Goal: Task Accomplishment & Management: Manage account settings

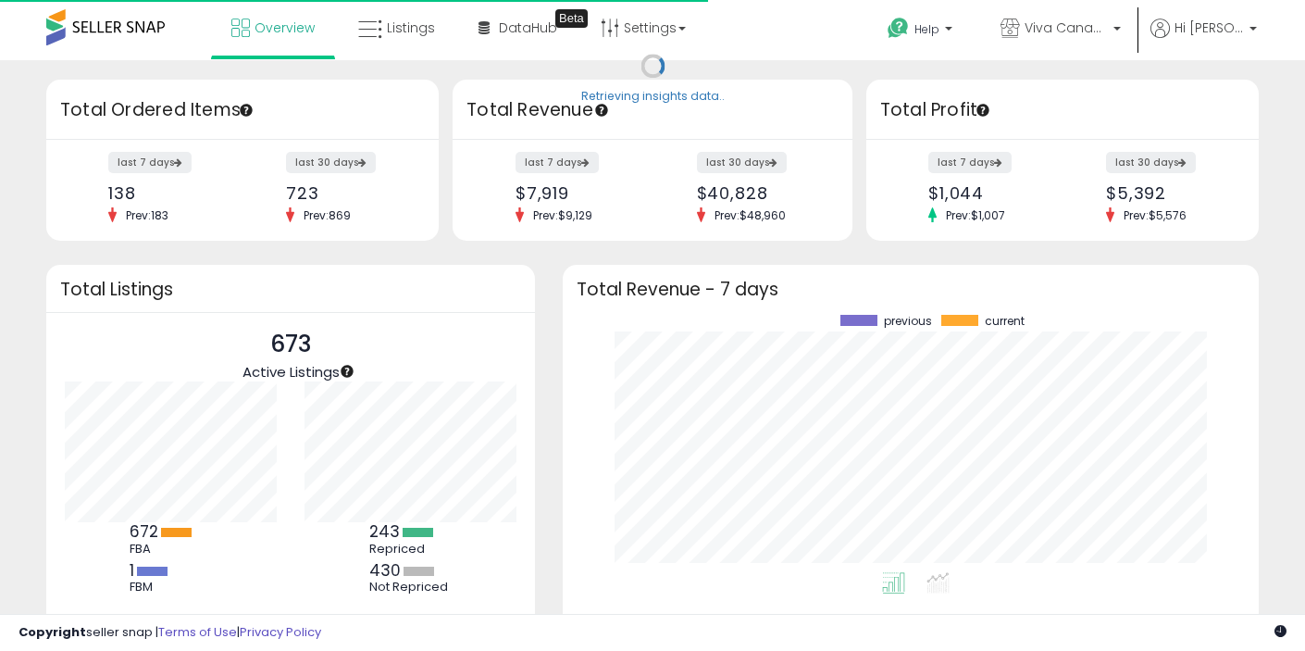
scroll to position [257, 659]
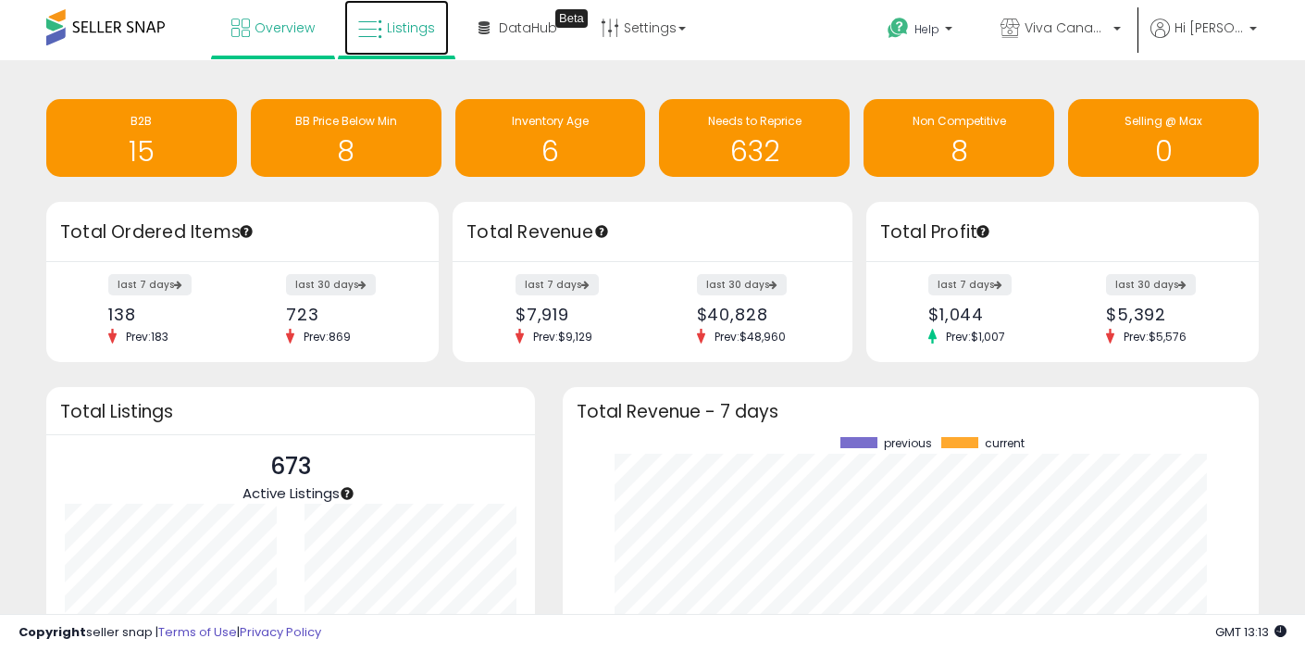
click at [396, 19] on span "Listings" at bounding box center [411, 28] width 48 height 19
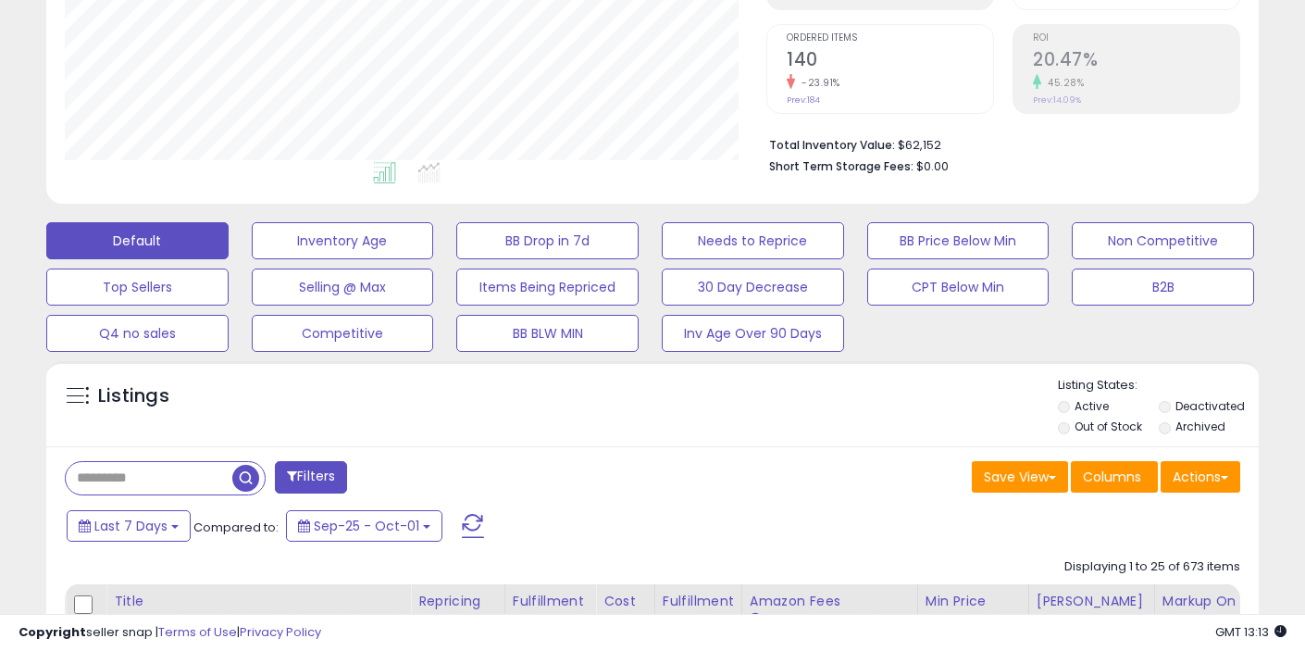
scroll to position [366, 0]
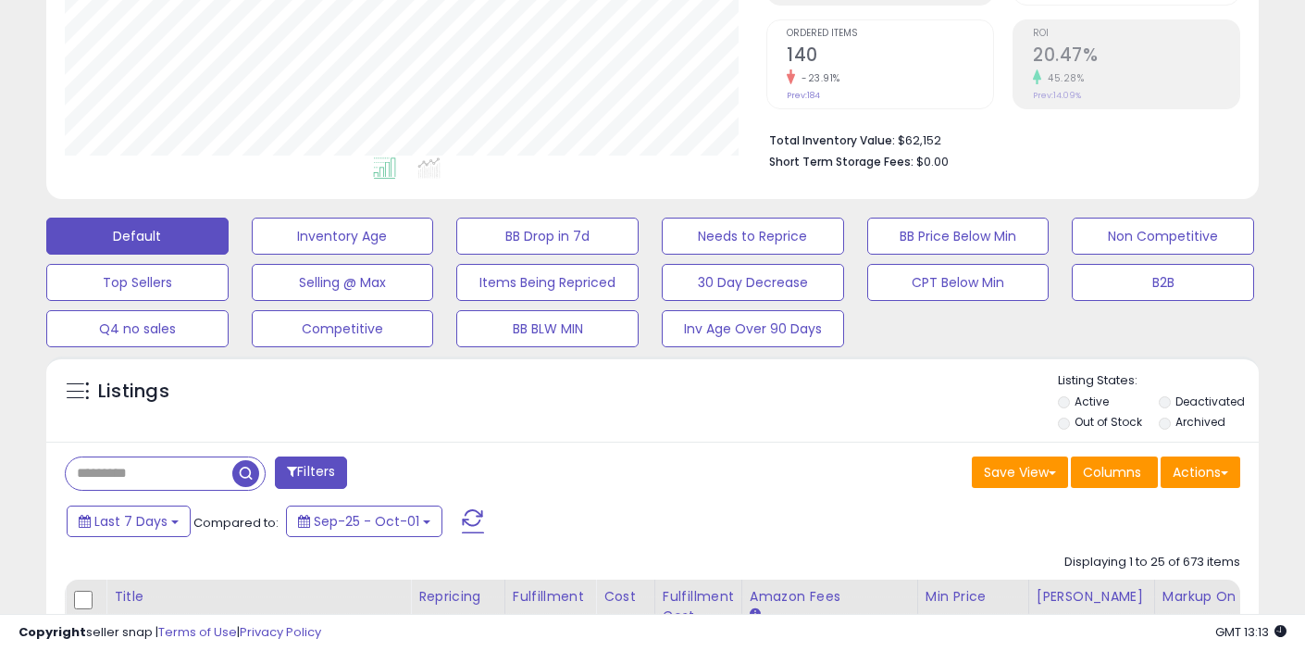
click at [1105, 425] on label "Out of Stock" at bounding box center [1109, 422] width 68 height 16
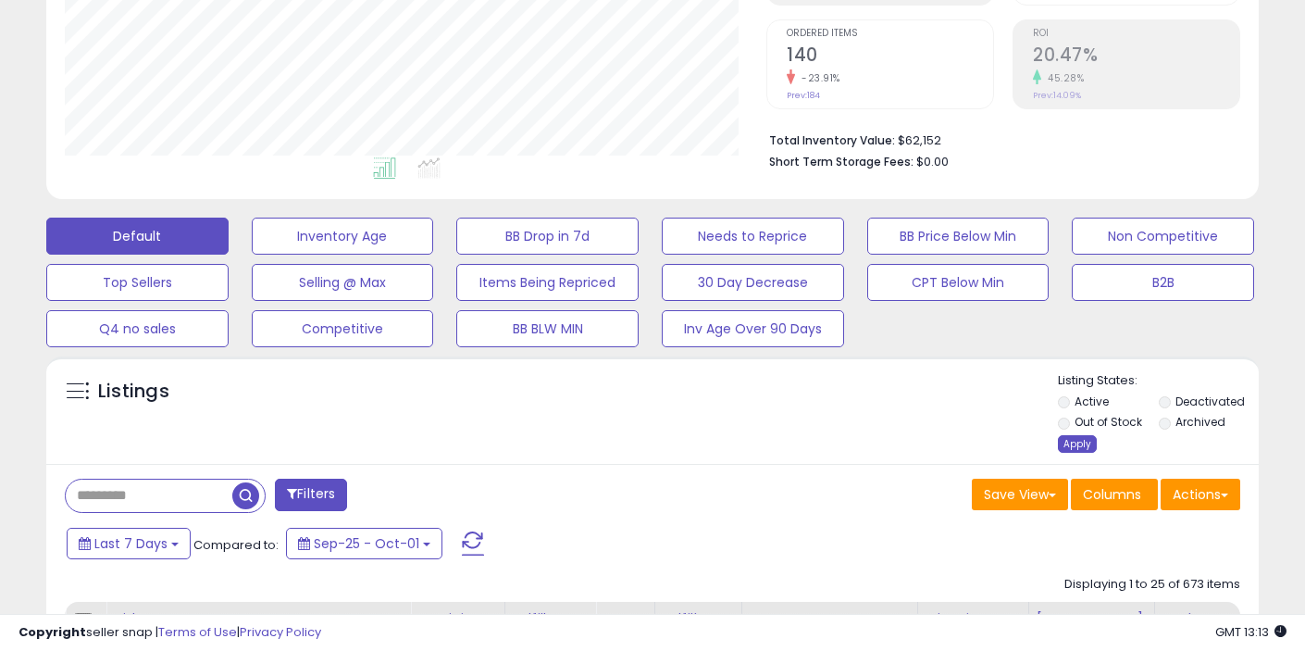
click at [1076, 443] on div "Apply" at bounding box center [1077, 444] width 39 height 18
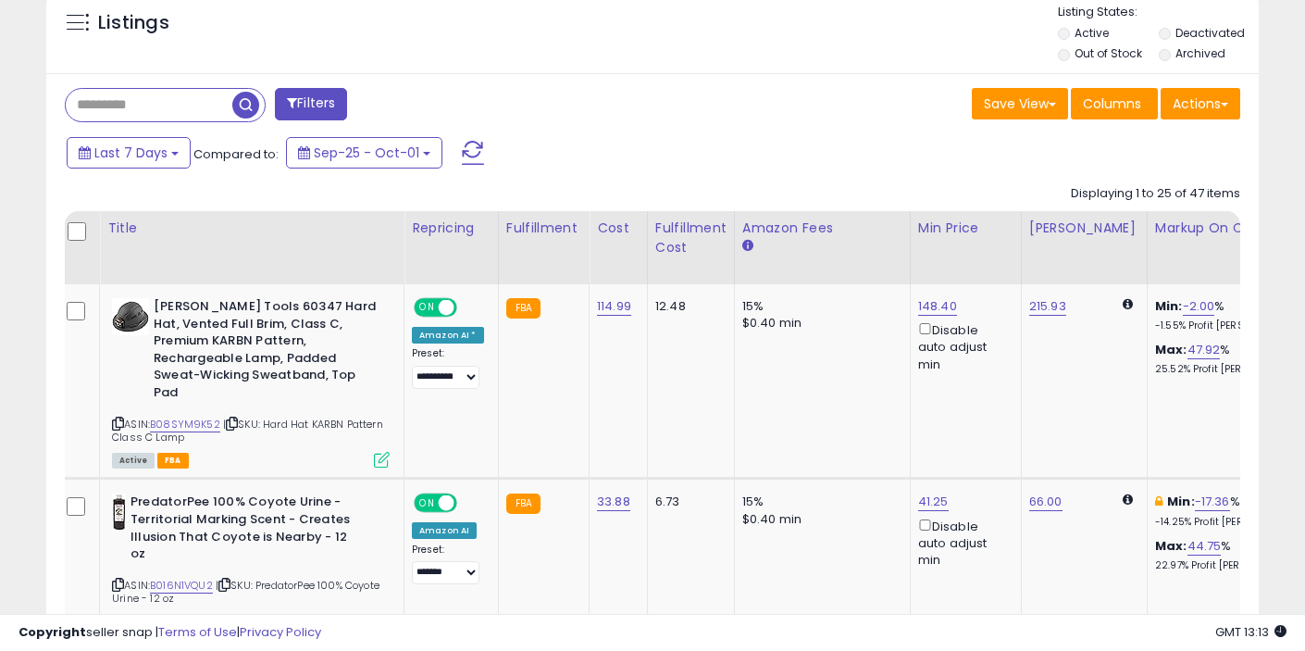
scroll to position [0, 0]
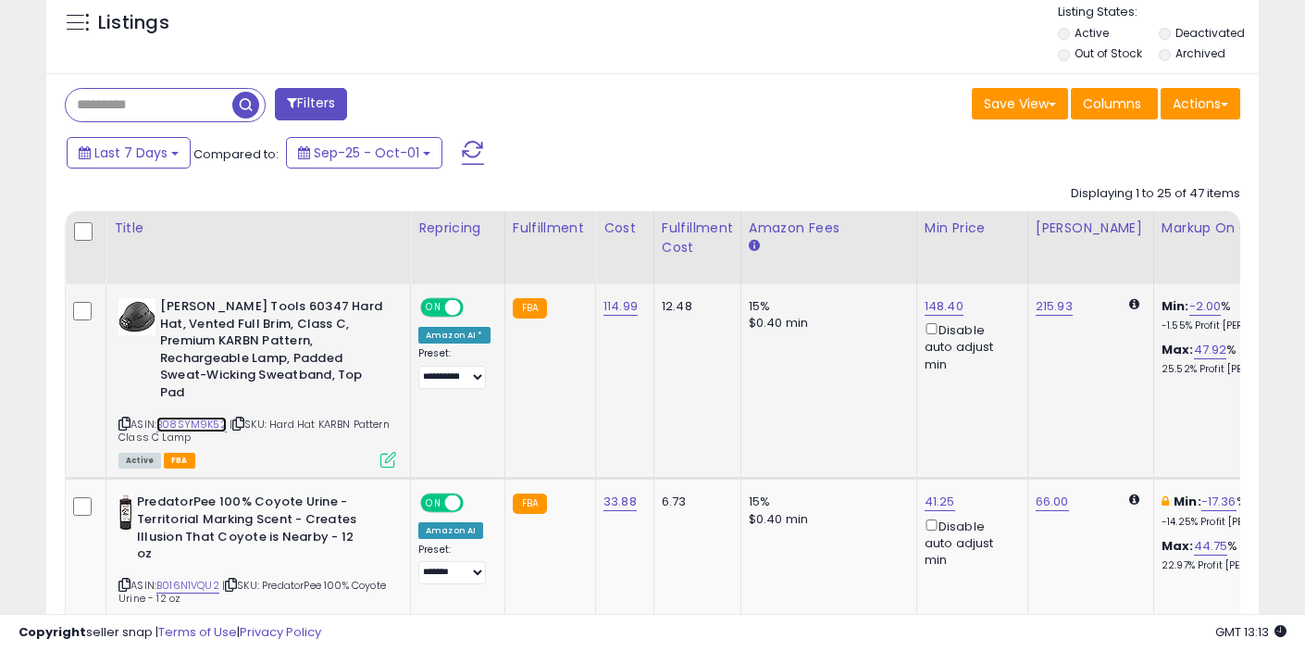
click at [207, 417] on link "B08SYM9K52" at bounding box center [191, 425] width 70 height 16
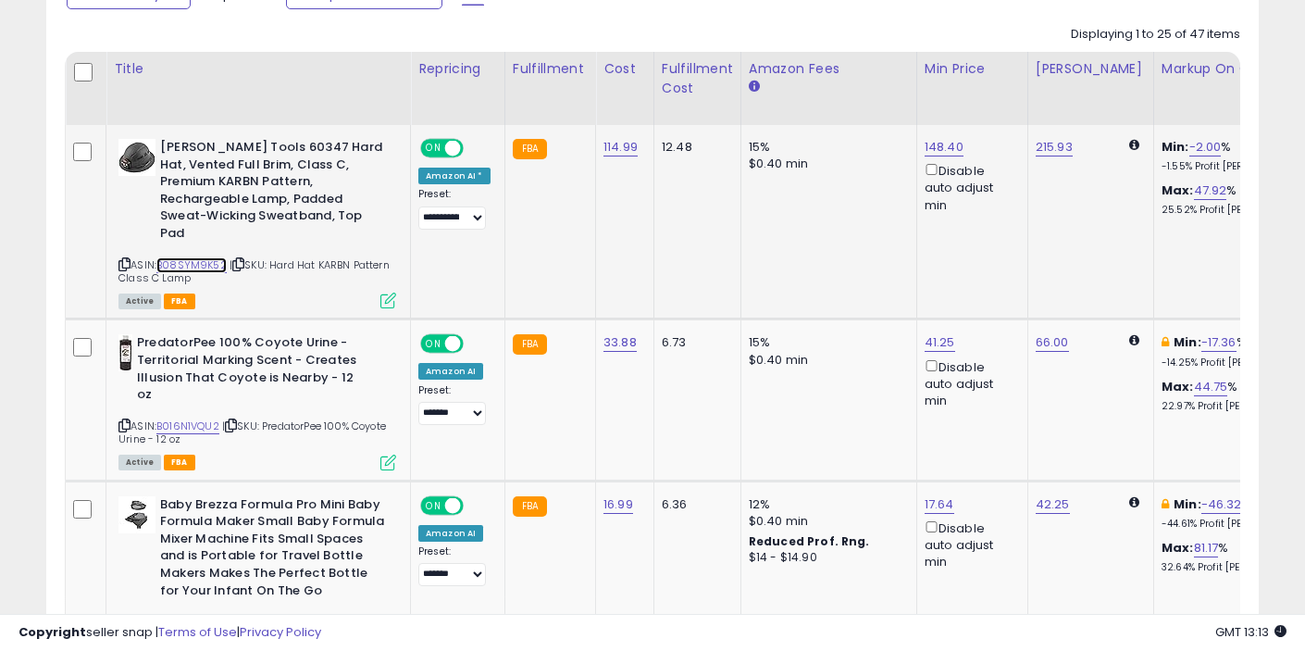
scroll to position [895, 0]
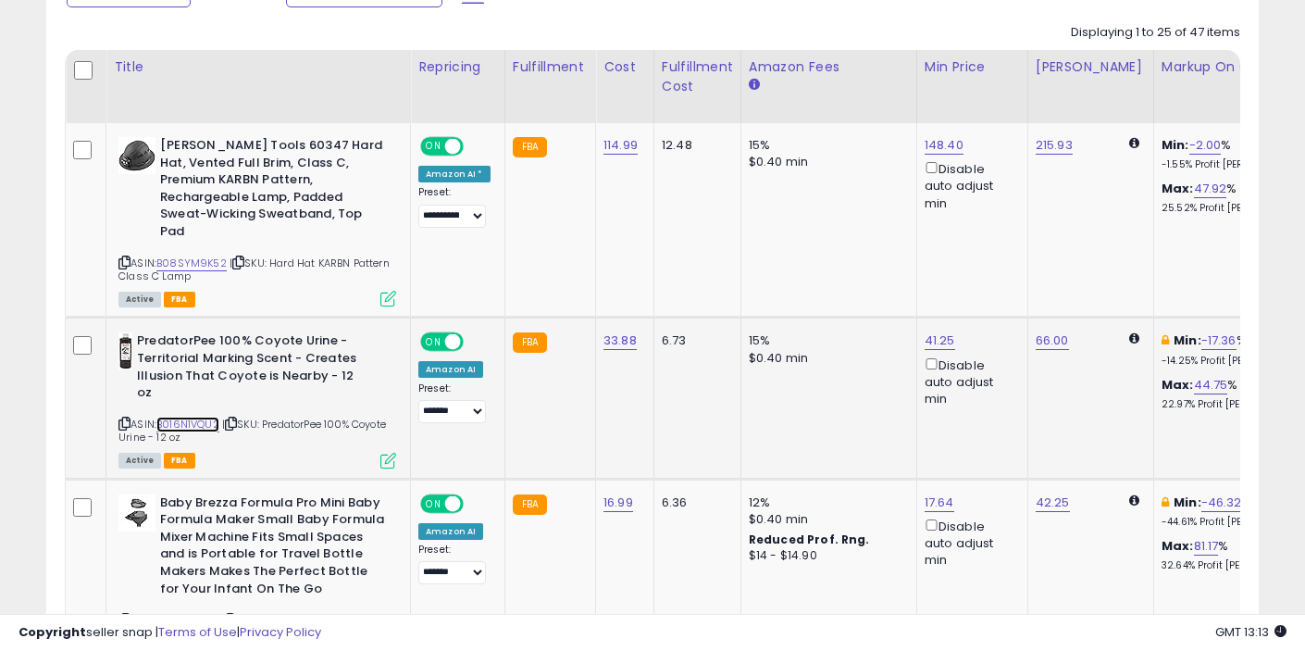
click at [202, 417] on link "B016N1VQU2" at bounding box center [187, 425] width 63 height 16
click at [929, 331] on link "41.25" at bounding box center [940, 340] width 31 height 19
type input "*****"
click button "submit" at bounding box center [991, 259] width 31 height 28
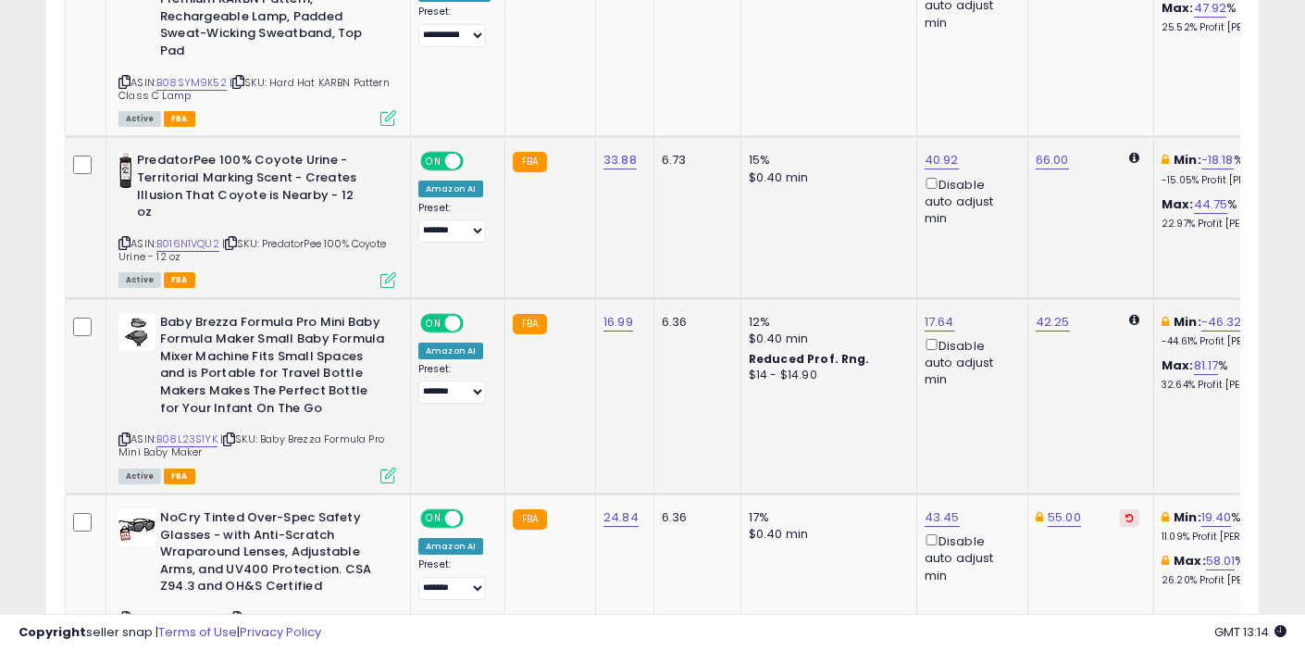
scroll to position [1081, 0]
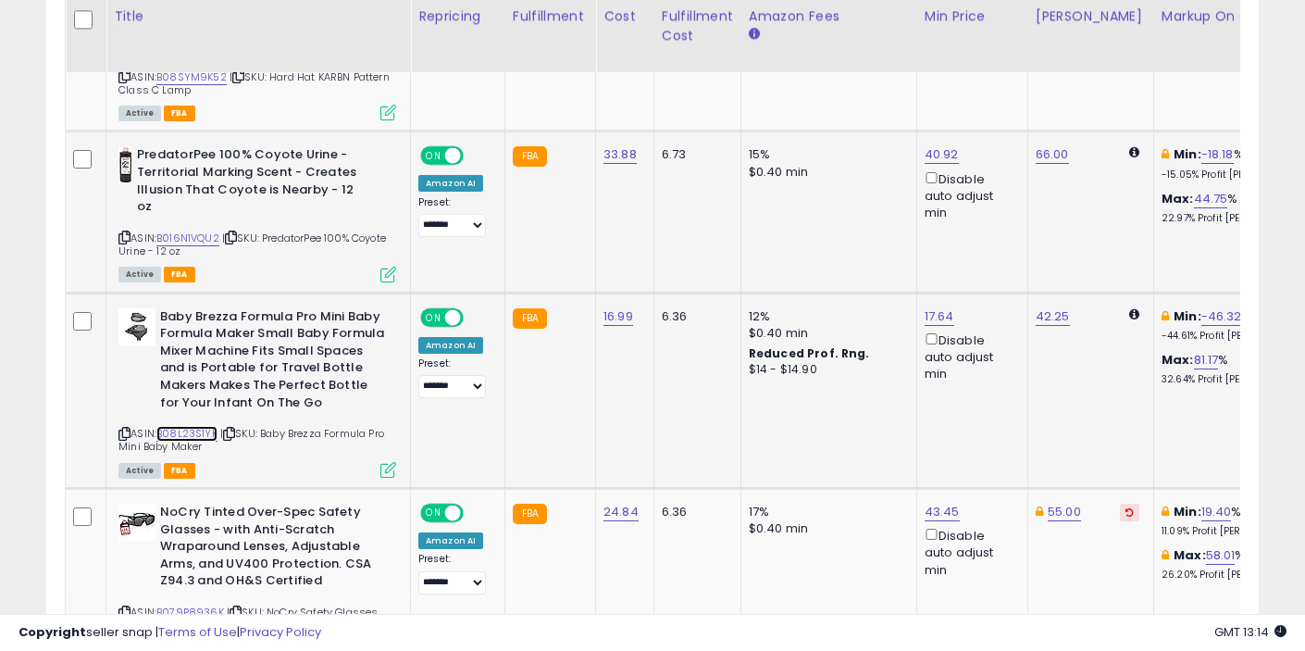
click at [197, 426] on link "B08L23S1YK" at bounding box center [186, 434] width 61 height 16
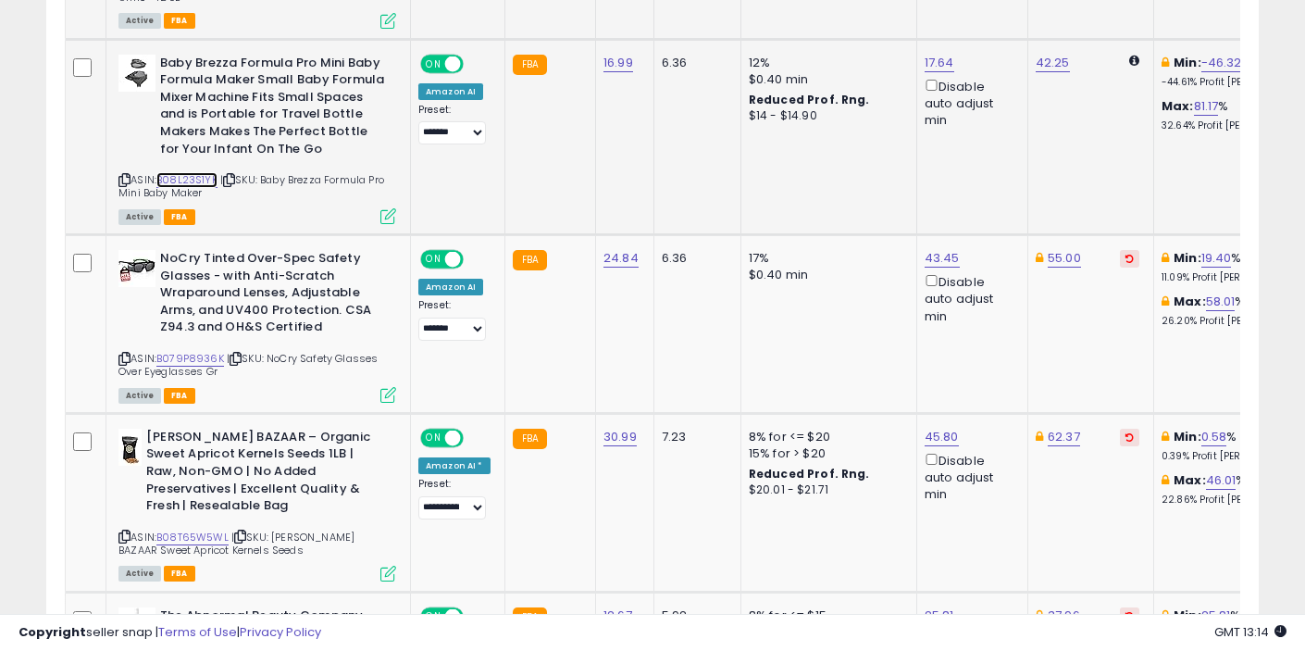
scroll to position [1339, 0]
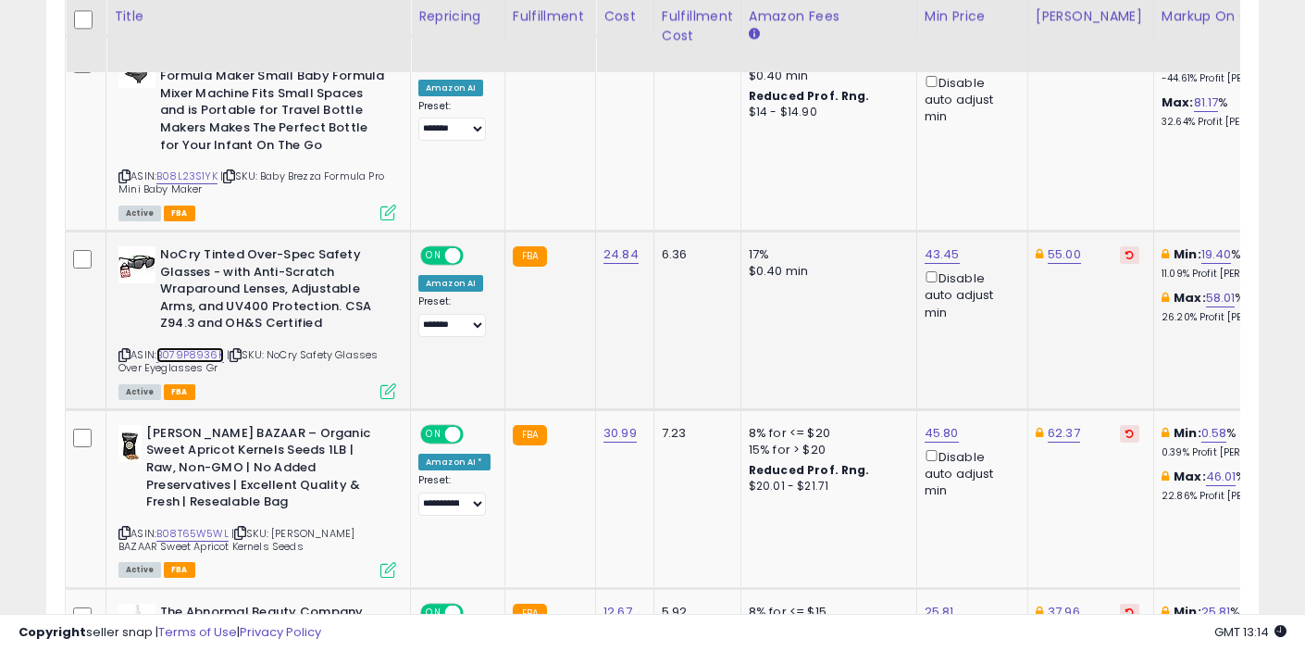
click at [205, 347] on link "B079P8936K" at bounding box center [190, 355] width 68 height 16
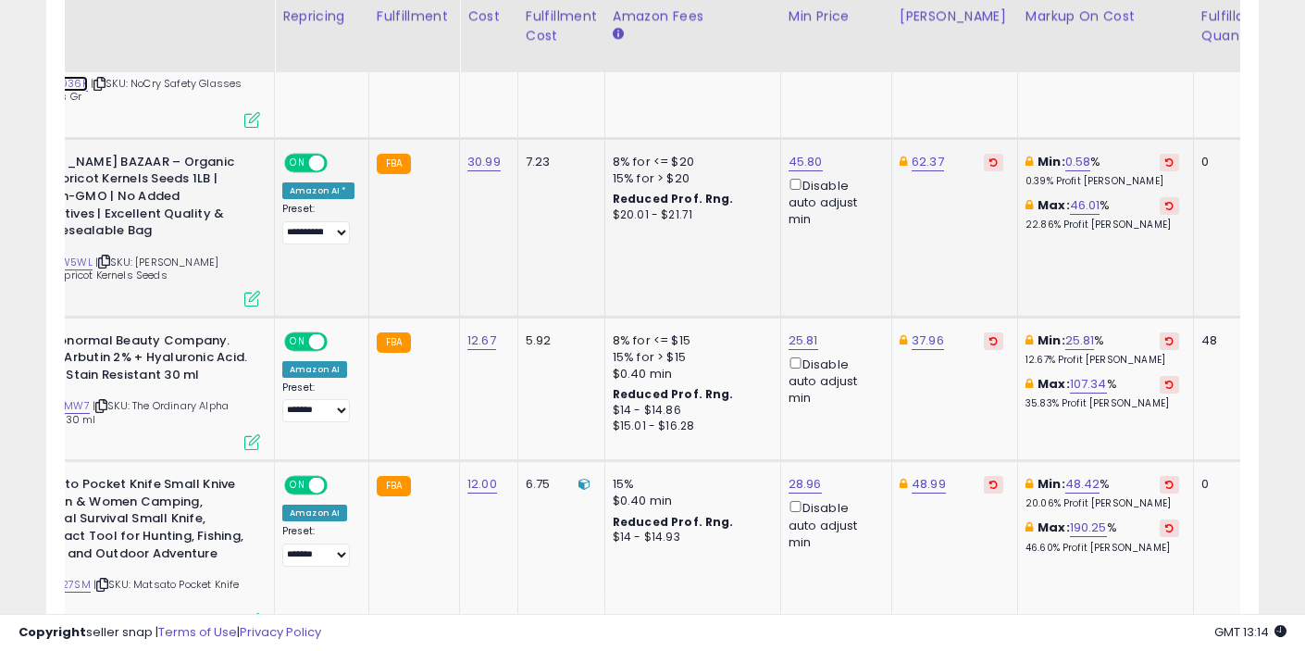
scroll to position [0, 0]
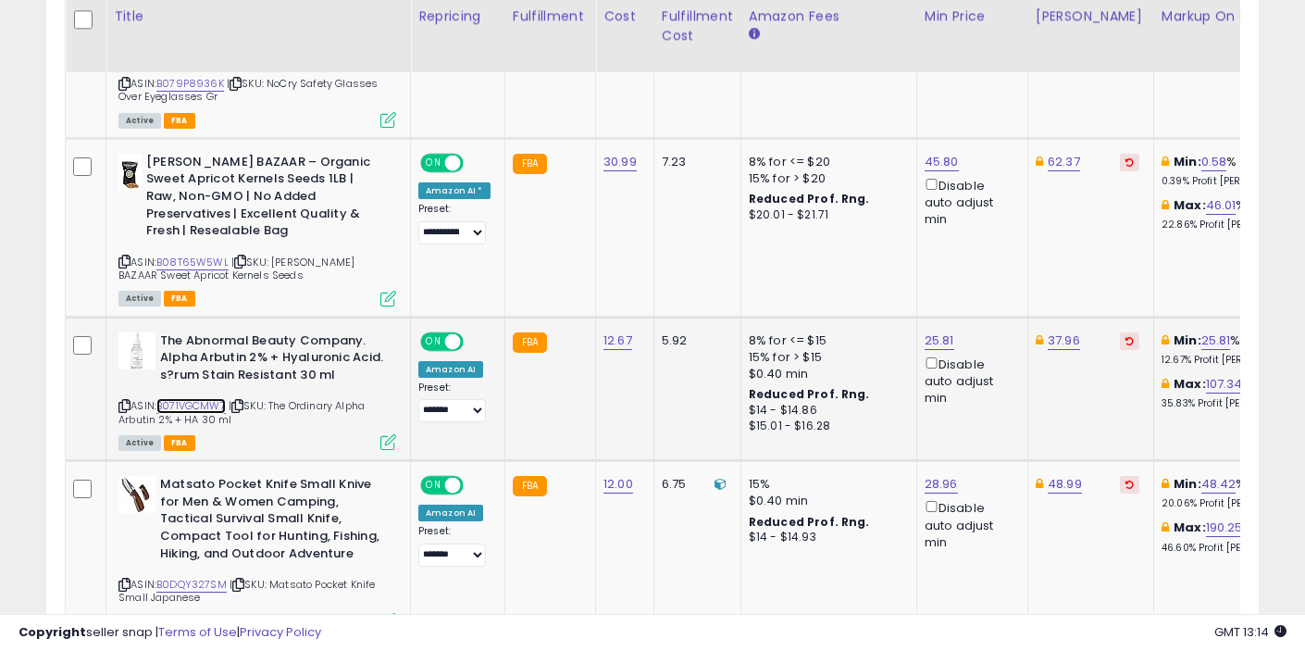
click at [207, 398] on link "B071VGCMW7" at bounding box center [190, 406] width 69 height 16
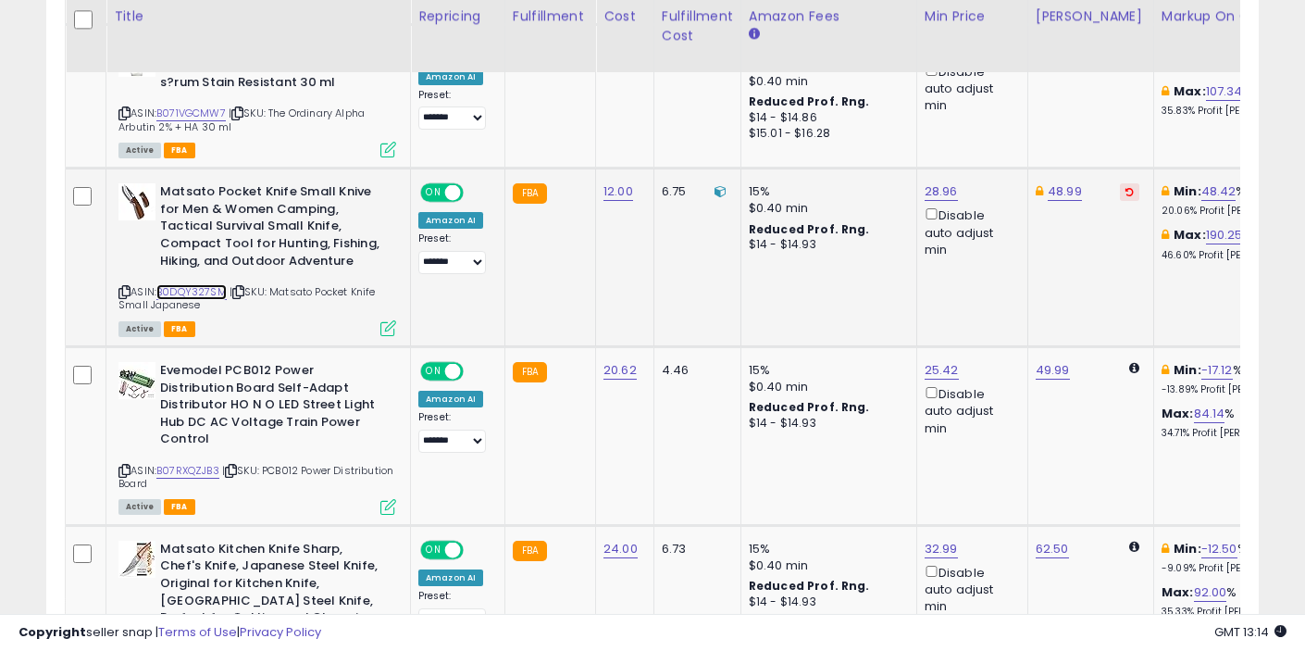
click at [204, 284] on link "B0DQY327SM" at bounding box center [191, 292] width 70 height 16
click at [200, 463] on link "B07RXQZJB3" at bounding box center [187, 471] width 63 height 16
click at [934, 361] on link "25.42" at bounding box center [942, 370] width 34 height 19
type input "*****"
click at [1008, 281] on button "submit" at bounding box center [992, 289] width 31 height 28
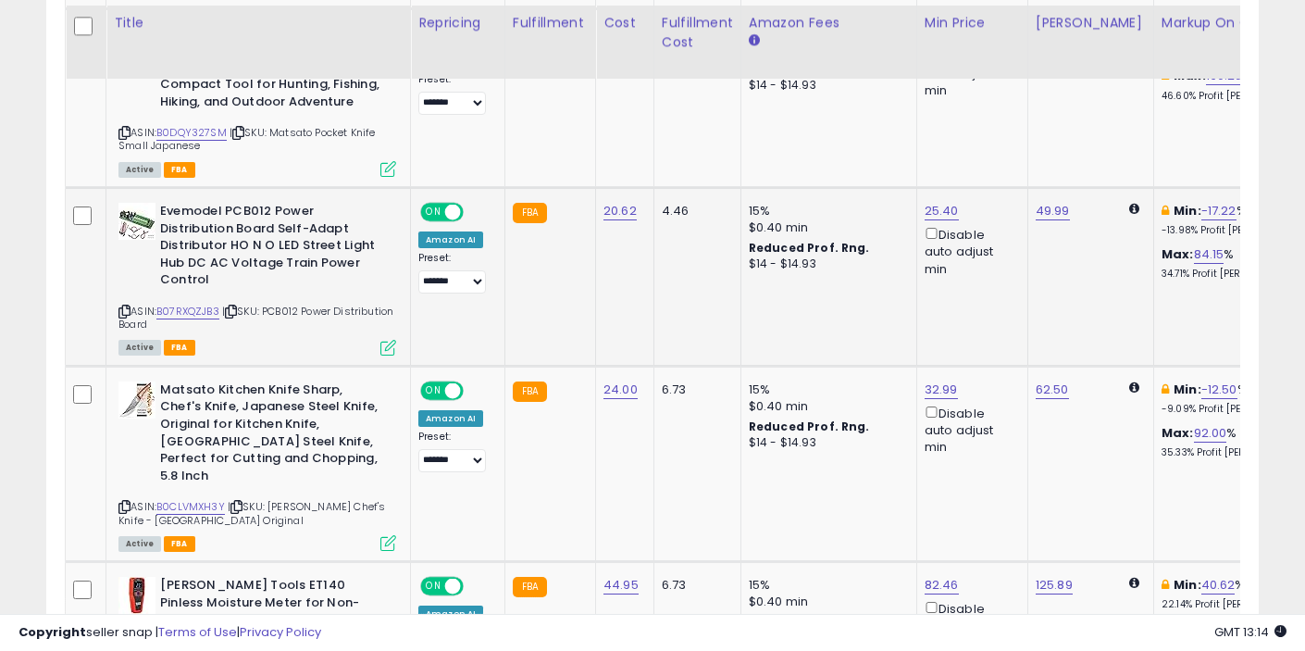
scroll to position [2068, 0]
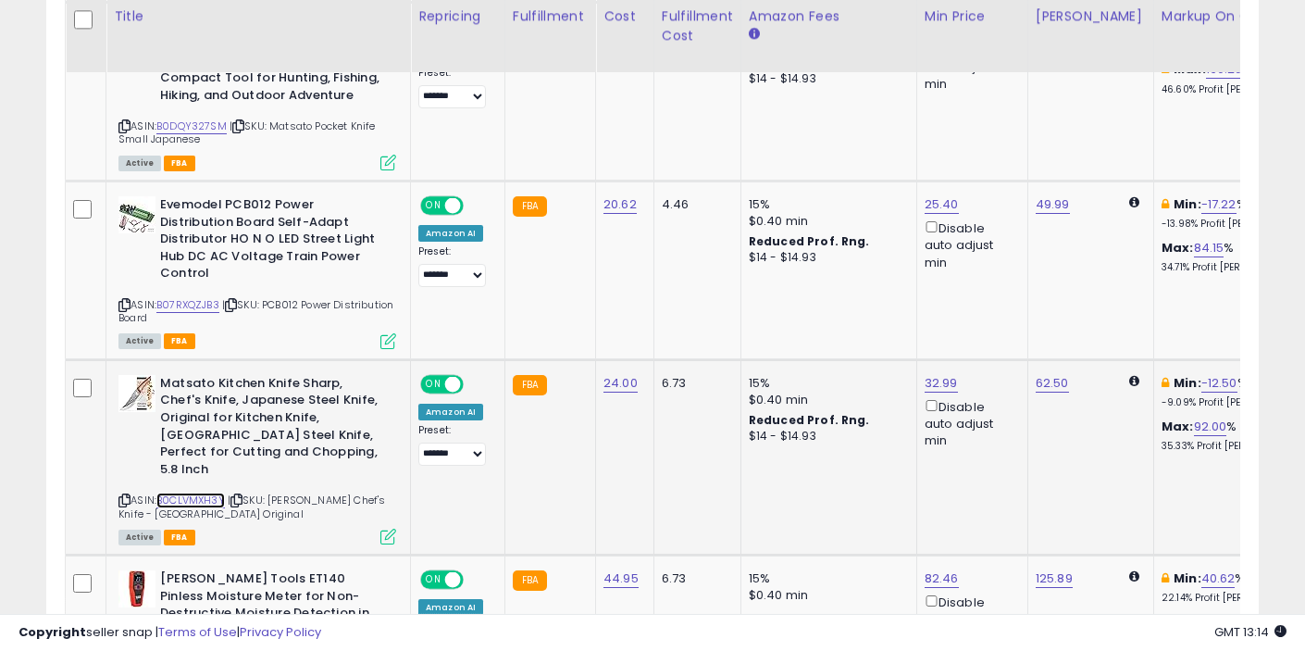
click at [194, 493] on link "B0CLVMXH3Y" at bounding box center [190, 501] width 69 height 16
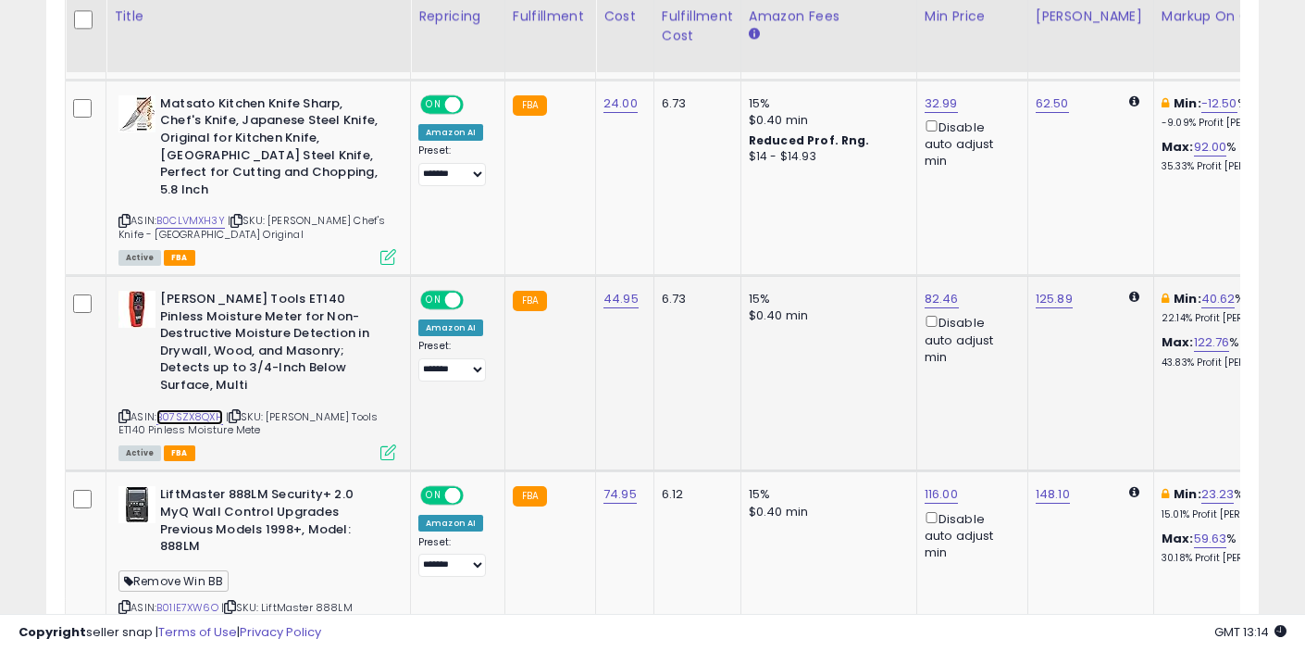
click at [213, 409] on link "B07SZX8QXH" at bounding box center [189, 417] width 67 height 16
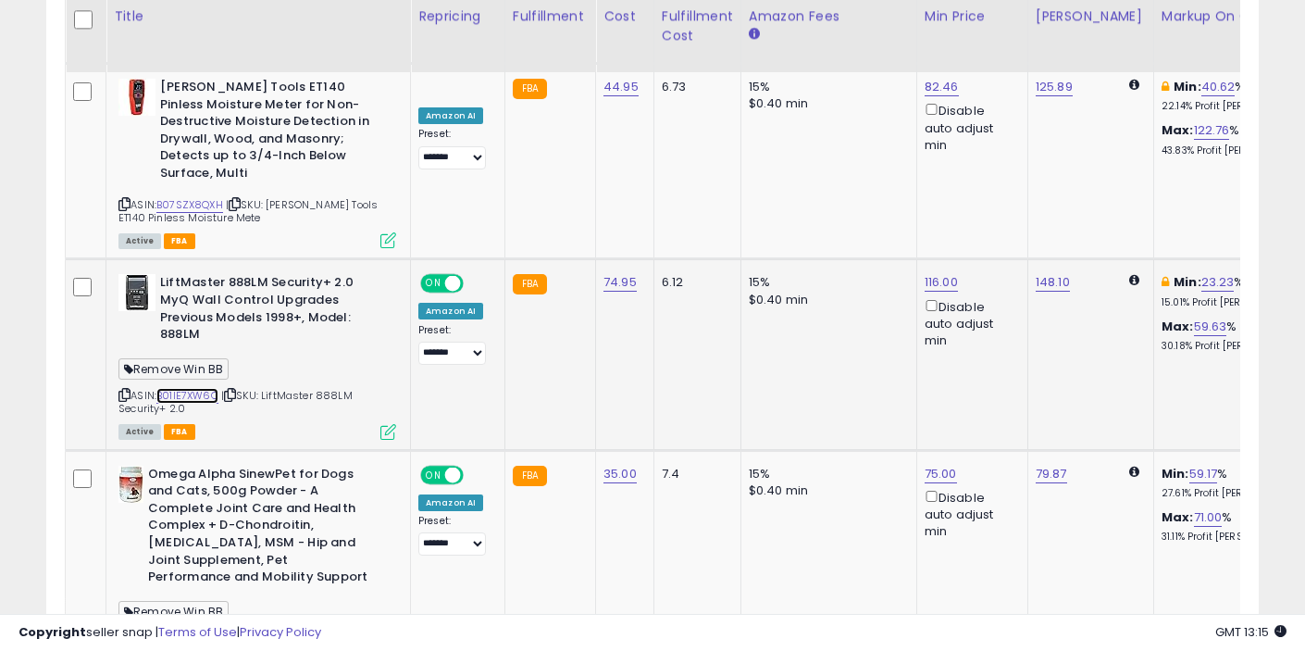
click at [207, 388] on link "B01IE7XW6O" at bounding box center [187, 396] width 62 height 16
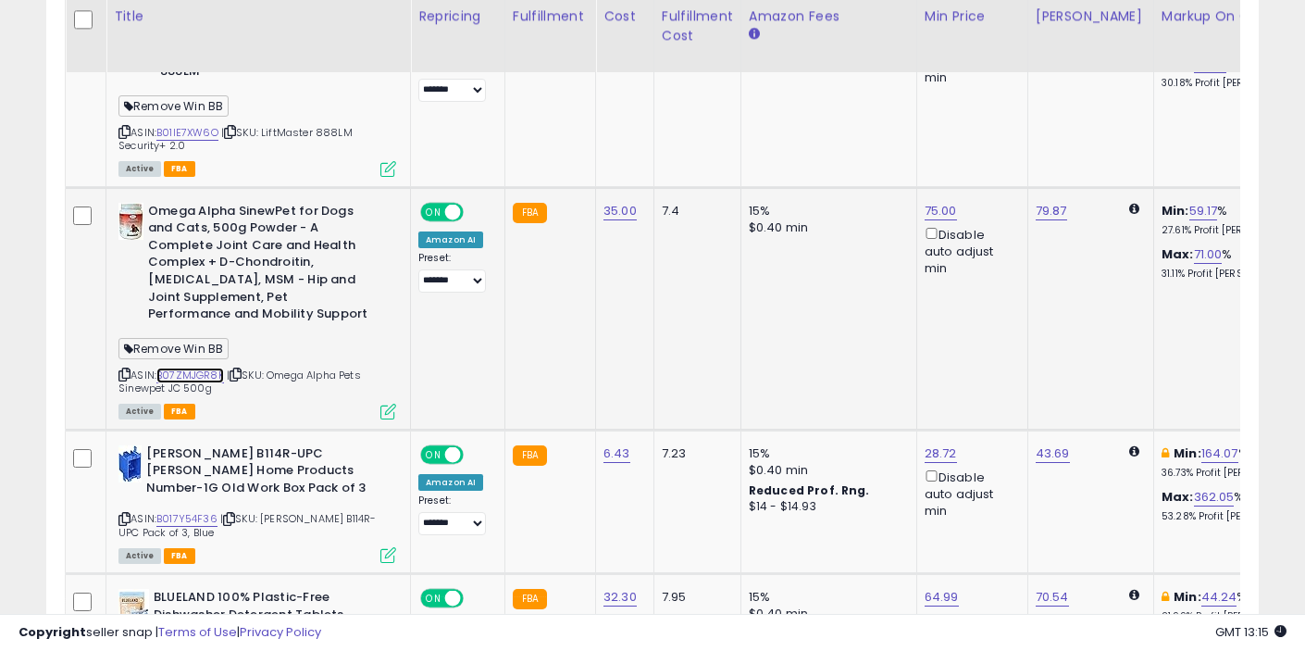
click at [199, 368] on link "B07ZMJGR8K" at bounding box center [190, 376] width 68 height 16
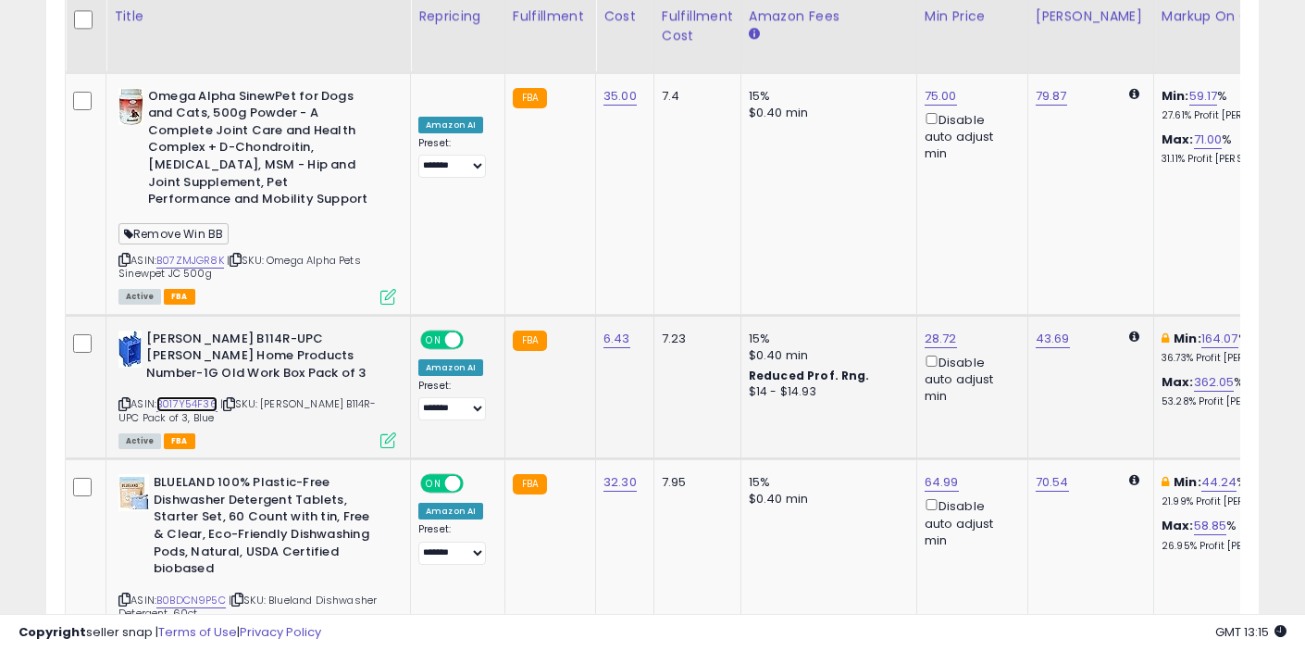
click at [201, 396] on link "B017Y54F36" at bounding box center [186, 404] width 61 height 16
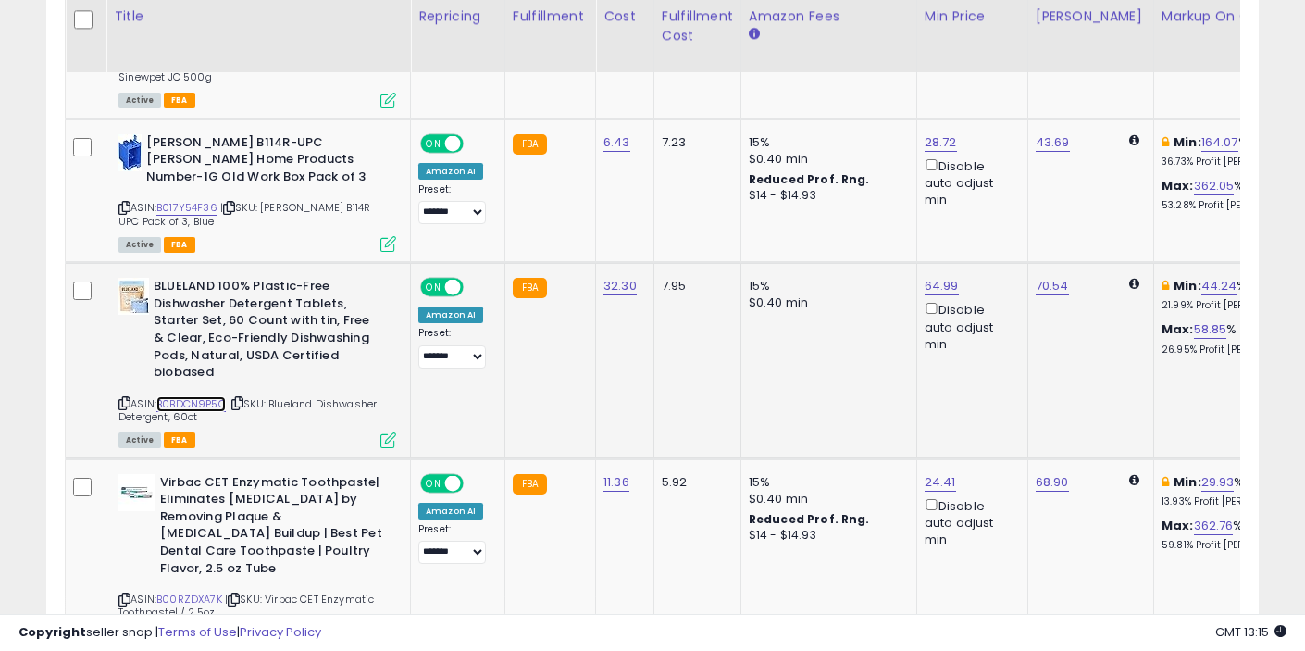
click at [203, 396] on link "B0BDCN9P5C" at bounding box center [190, 404] width 69 height 16
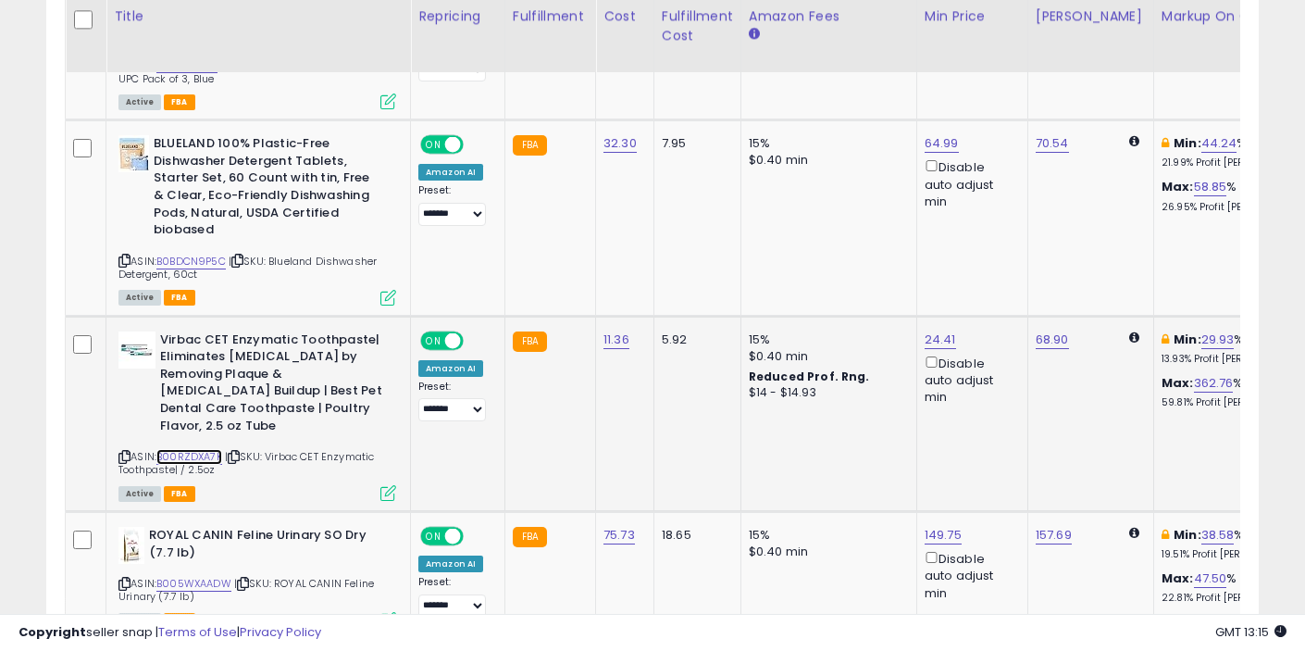
click at [189, 449] on link "B00RZDXA7K" at bounding box center [189, 457] width 66 height 16
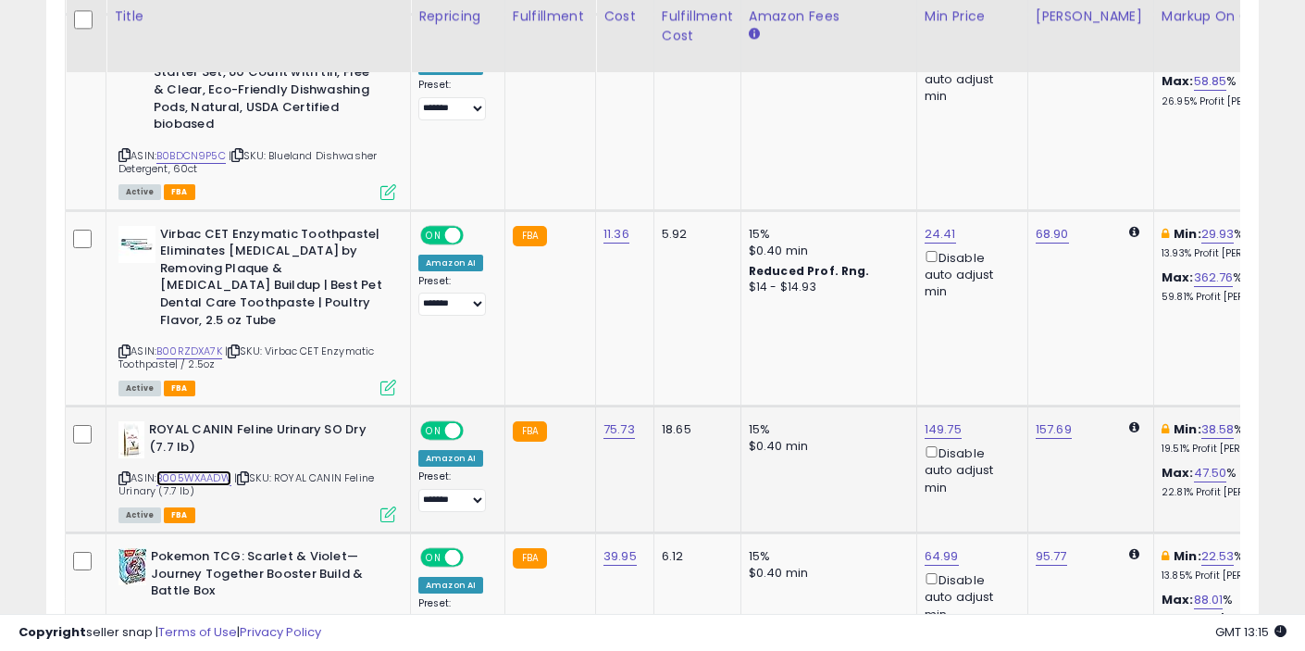
click at [206, 470] on link "B005WXAADW" at bounding box center [193, 478] width 75 height 16
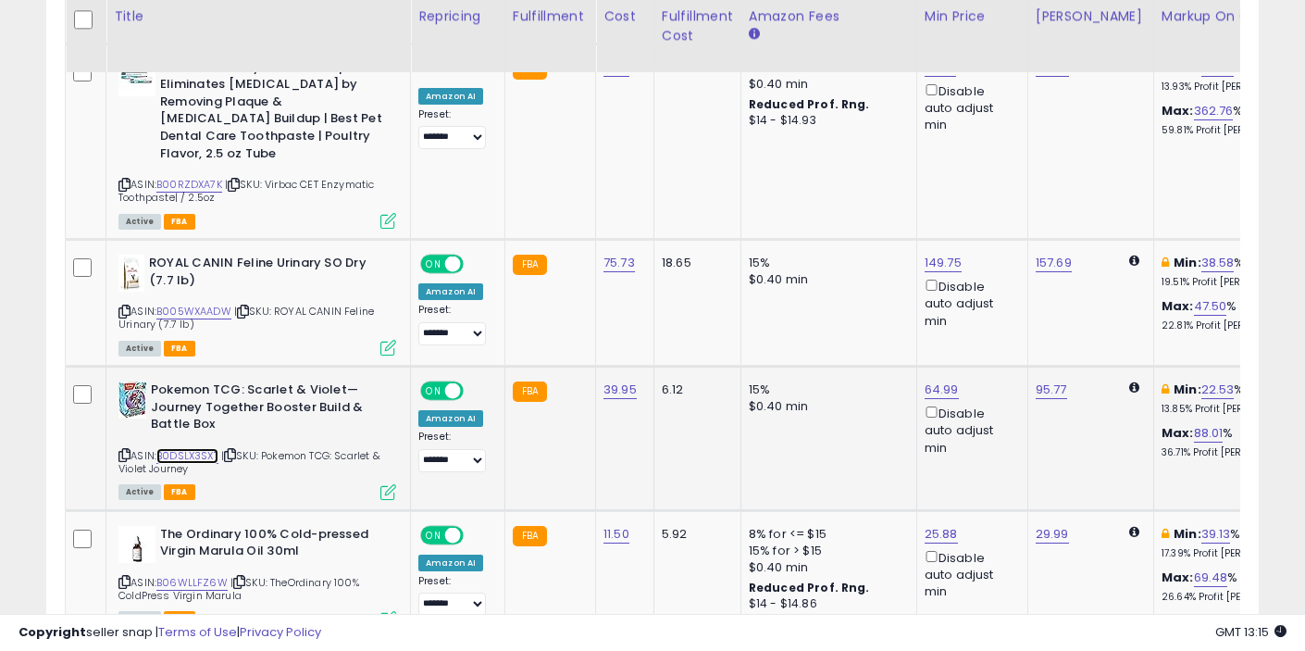
click at [174, 448] on link "B0DSLX3SXT" at bounding box center [187, 456] width 62 height 16
click at [195, 575] on link "B06WLLFZ6W" at bounding box center [191, 583] width 71 height 16
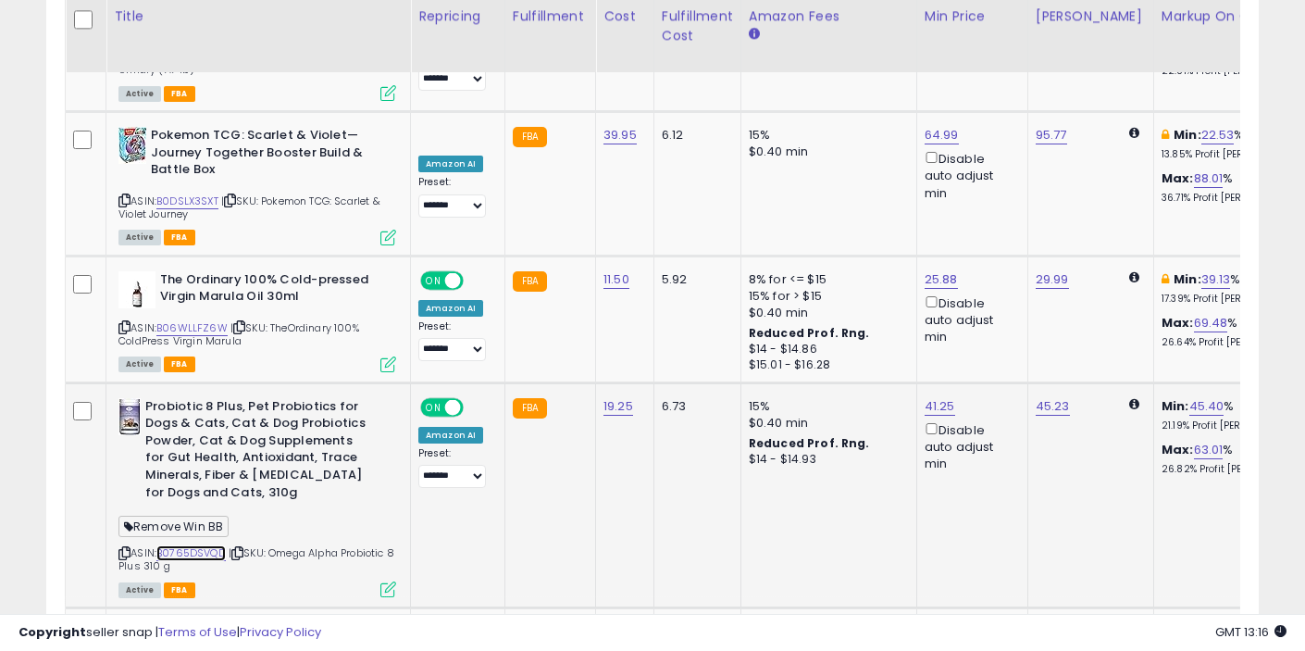
click at [192, 545] on link "B0765DSVQD" at bounding box center [190, 553] width 69 height 16
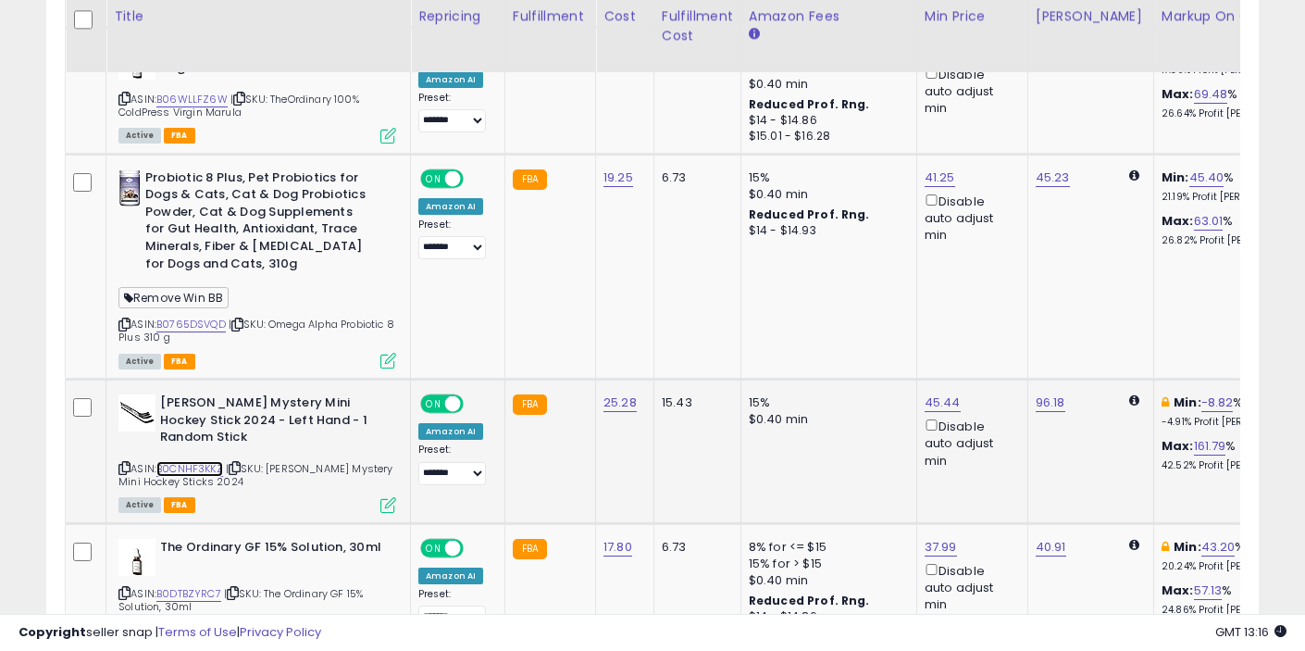
click at [186, 461] on link "B0CNHF3KKZ" at bounding box center [189, 469] width 67 height 16
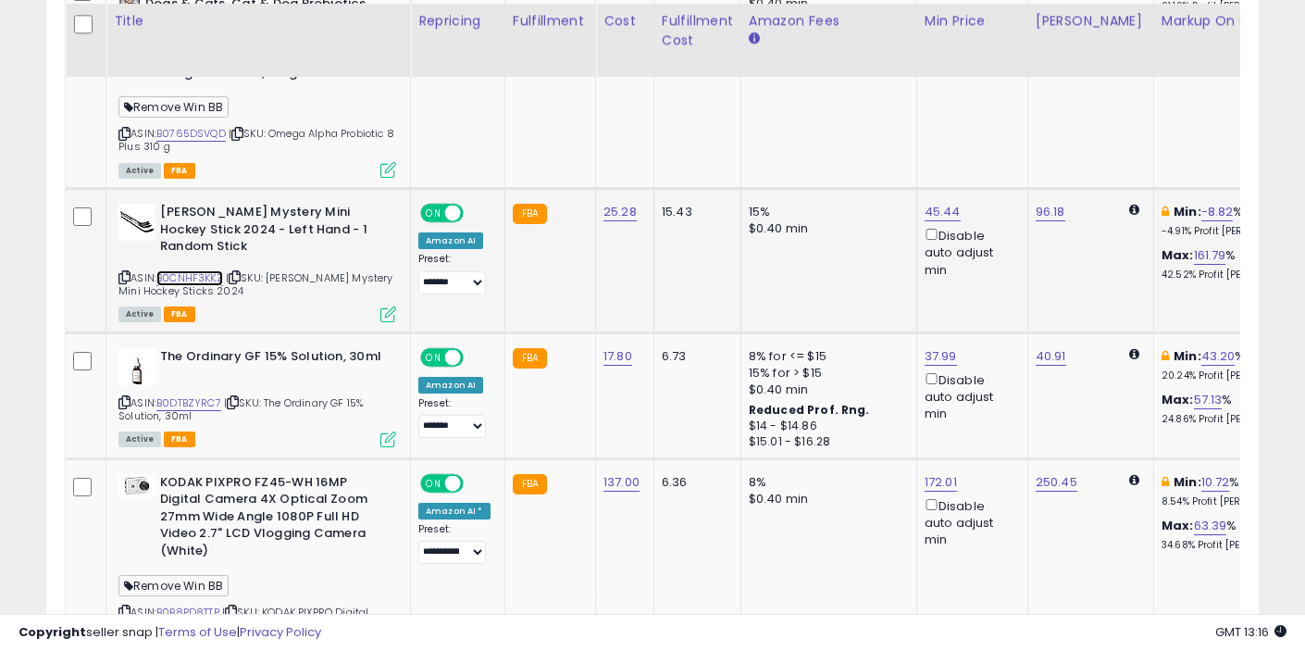
scroll to position [4227, 0]
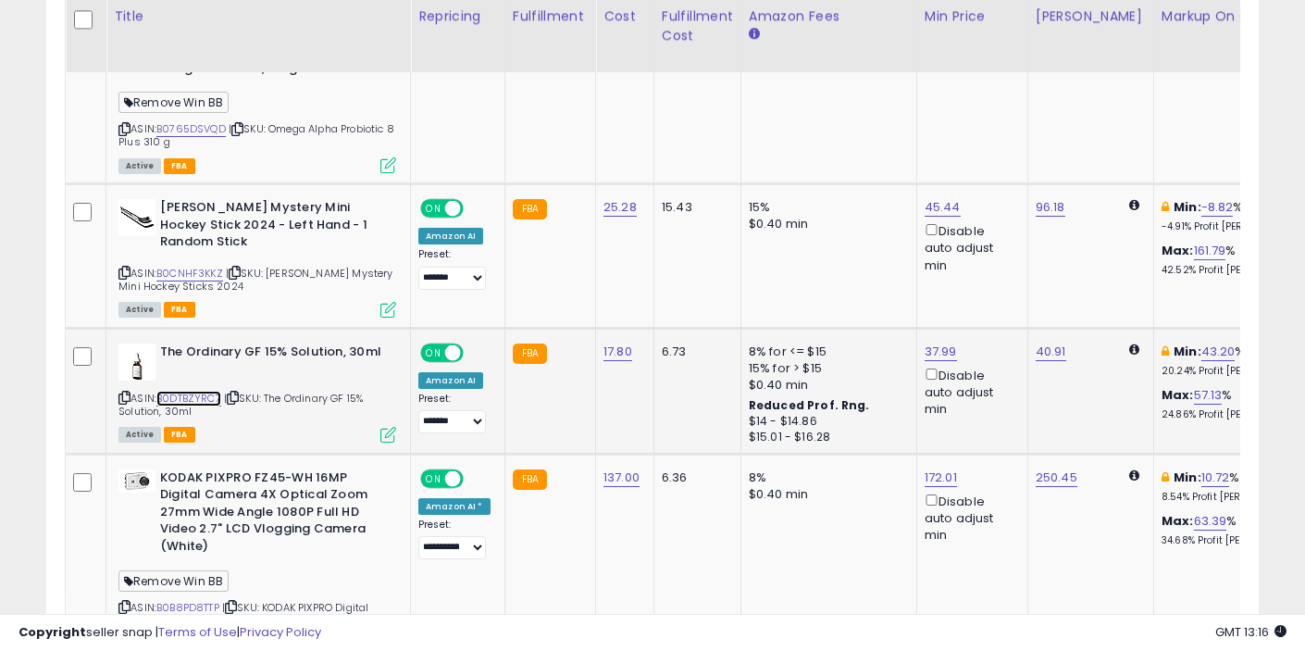
click at [203, 391] on link "B0DTBZYRC7" at bounding box center [188, 399] width 65 height 16
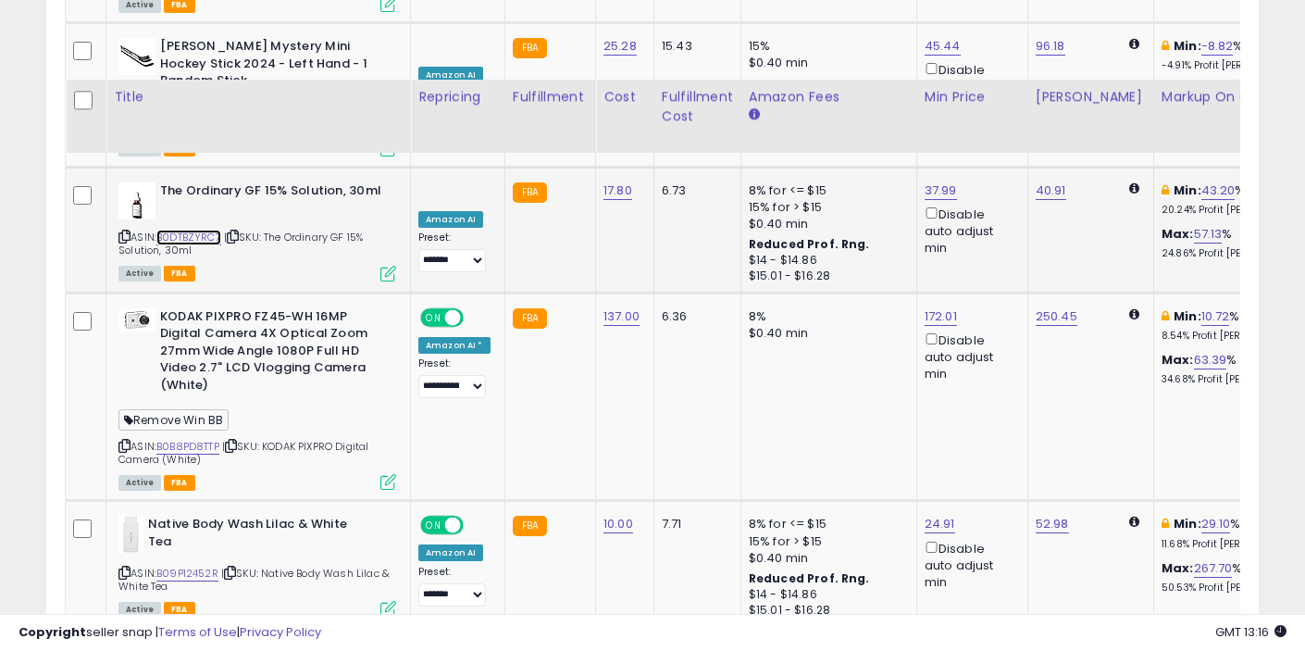
scroll to position [4478, 0]
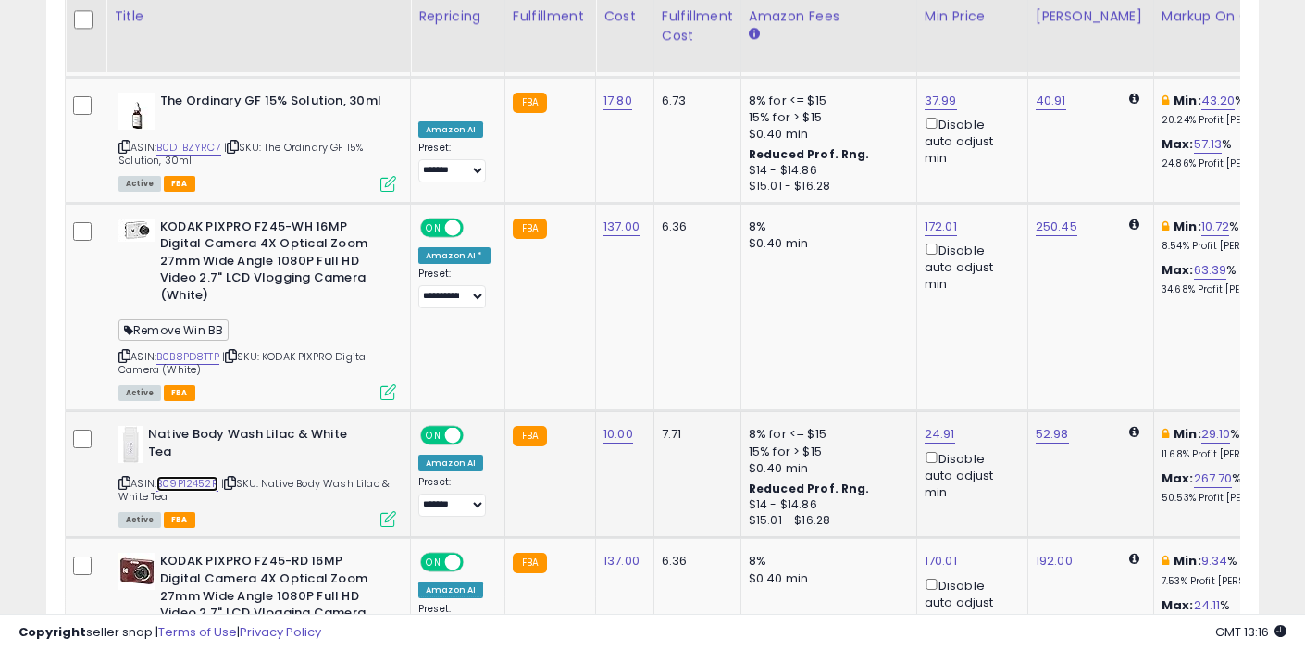
click at [191, 476] on link "B09P12452R" at bounding box center [187, 484] width 62 height 16
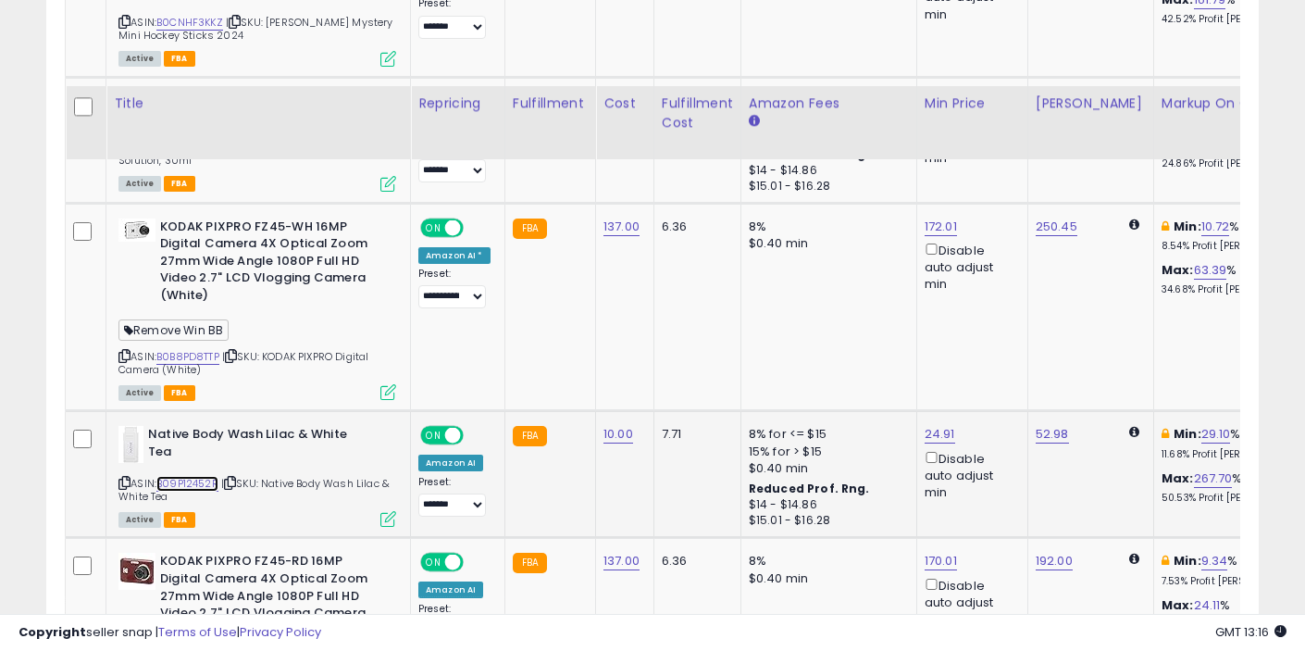
scroll to position [4721, 0]
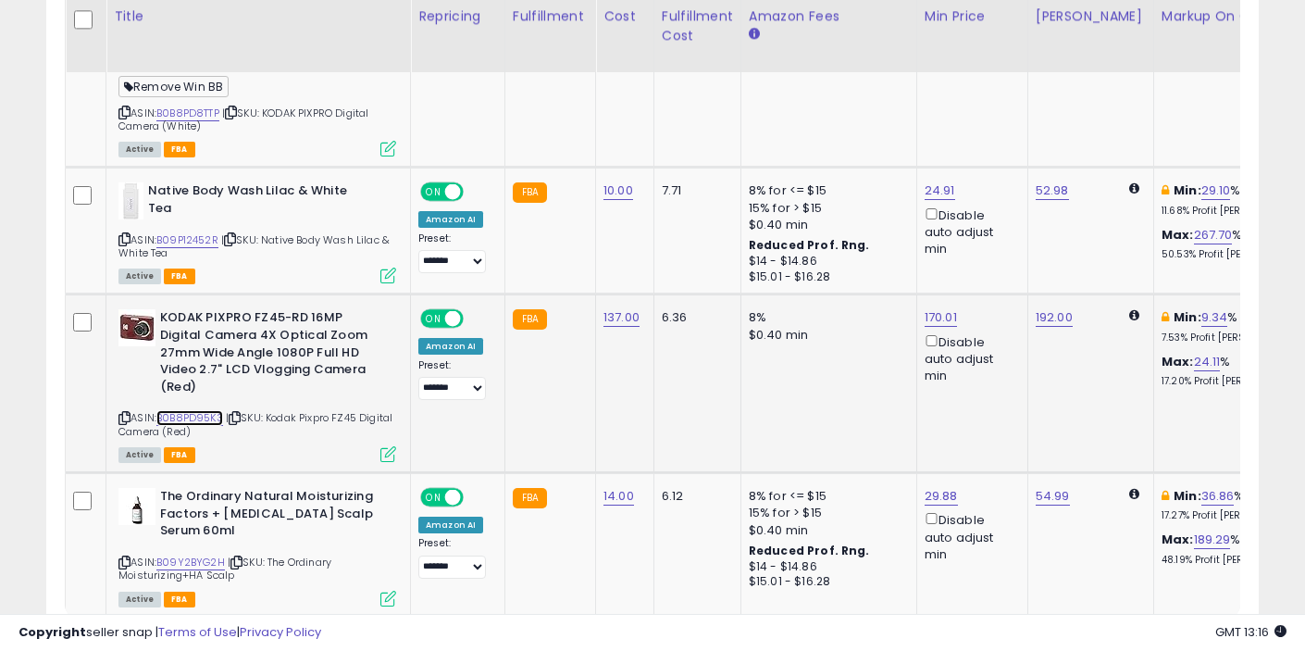
click at [203, 410] on link "B0B8PD95K3" at bounding box center [189, 418] width 67 height 16
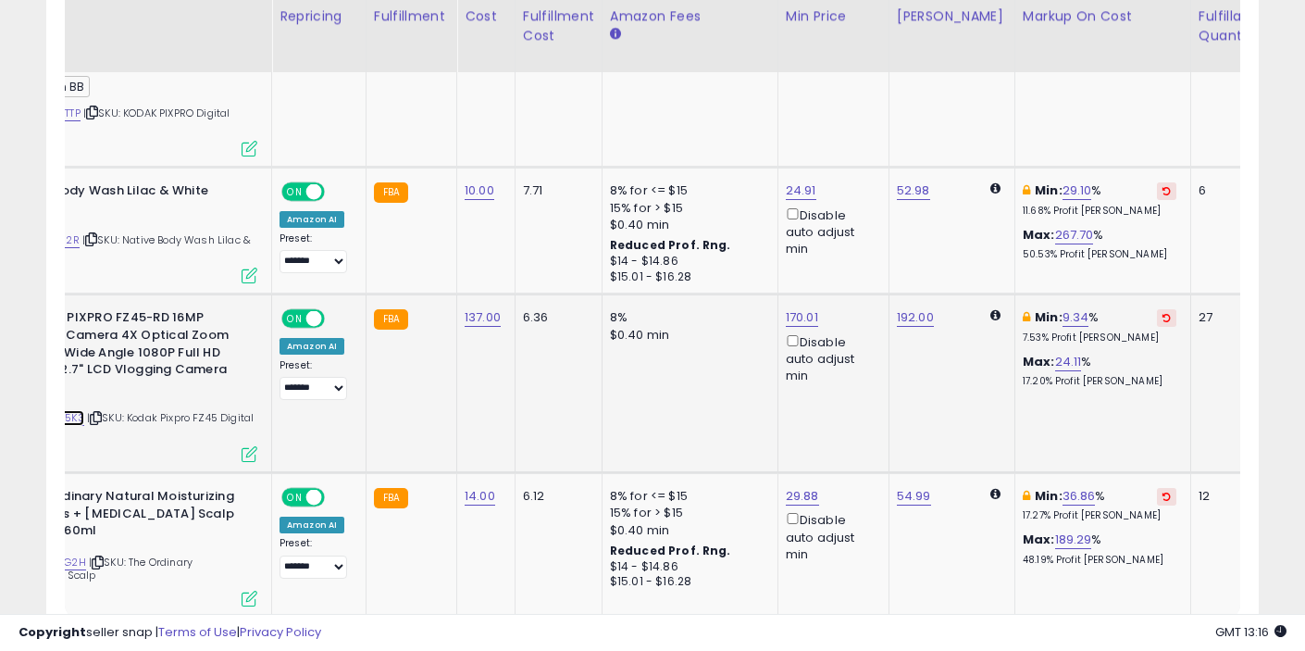
scroll to position [0, 0]
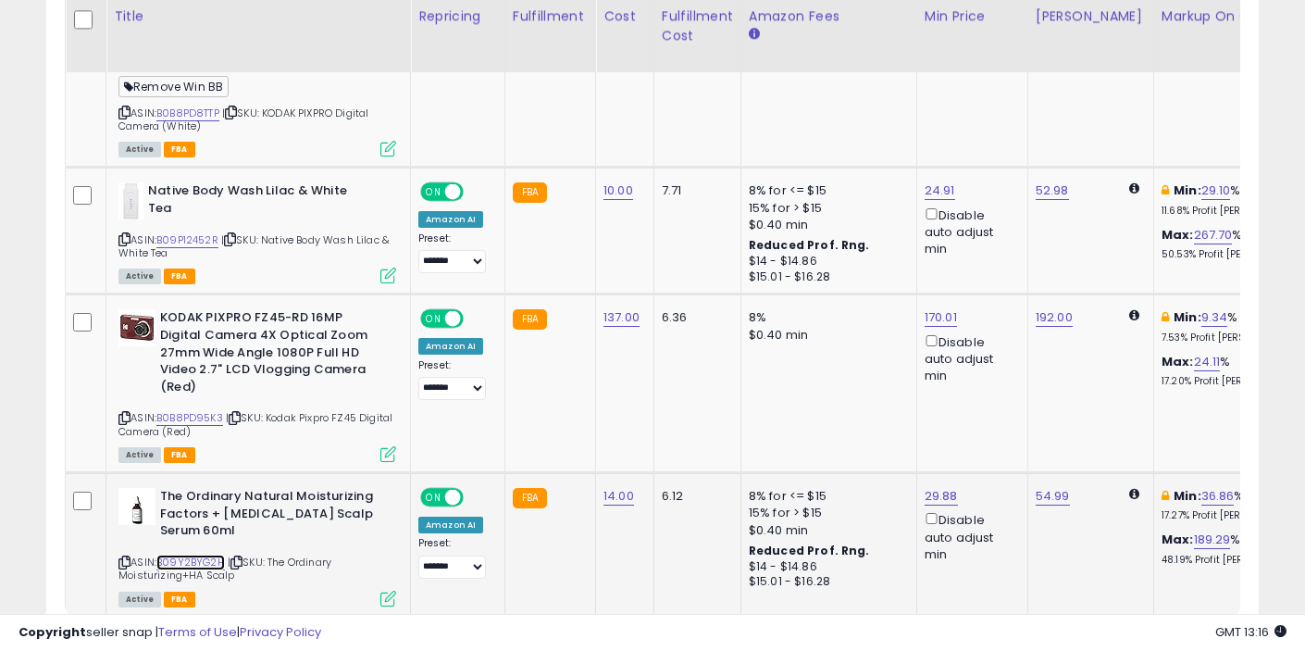
click at [201, 555] on link "B09Y2BYG2H" at bounding box center [190, 563] width 69 height 16
click at [1159, 637] on link "2" at bounding box center [1161, 652] width 31 height 31
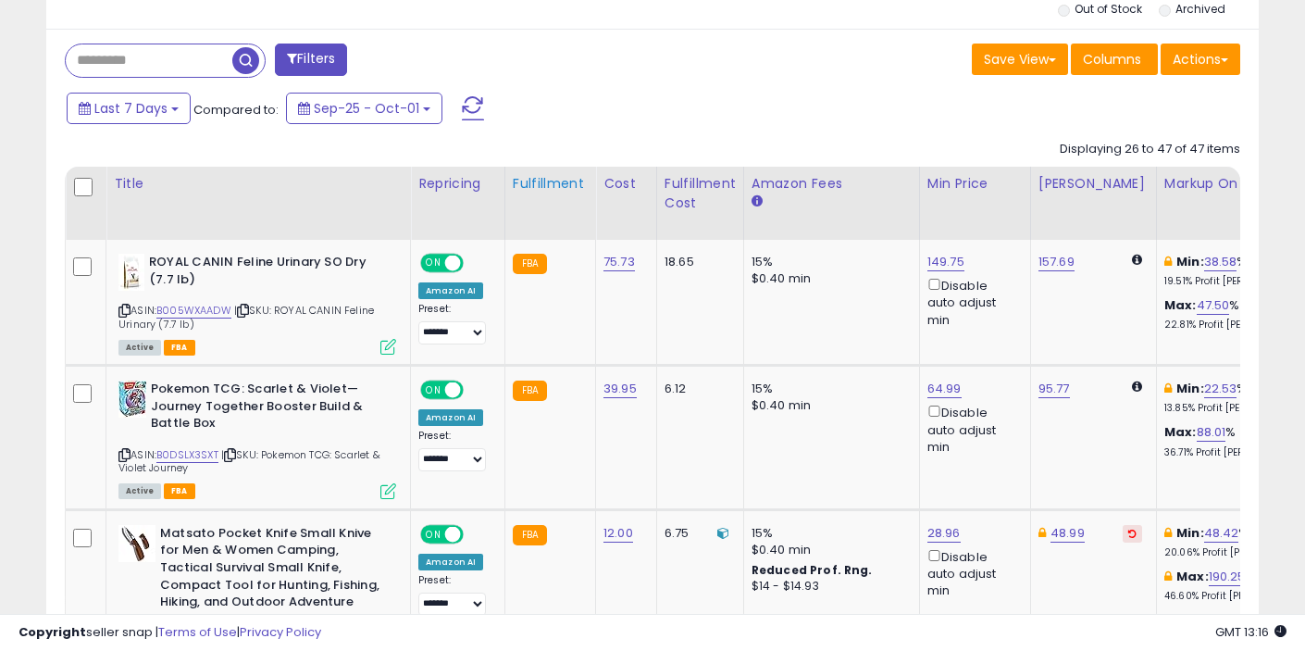
scroll to position [846, 0]
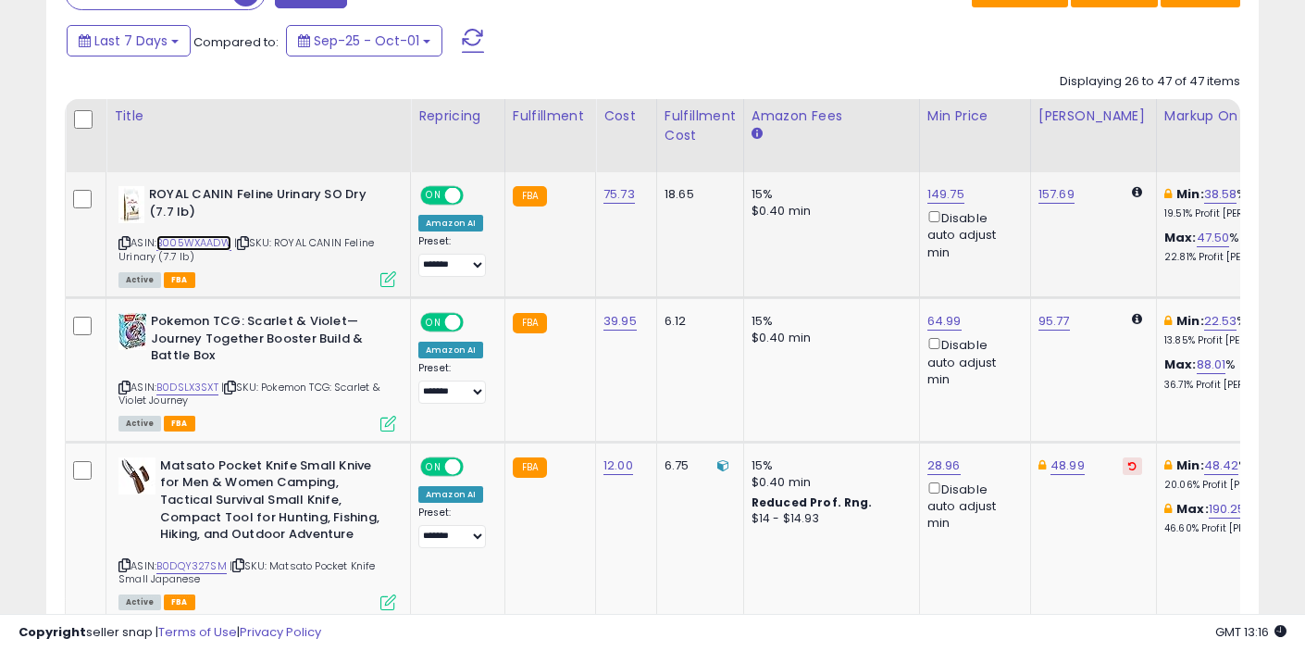
click at [214, 245] on link "B005WXAADW" at bounding box center [193, 243] width 75 height 16
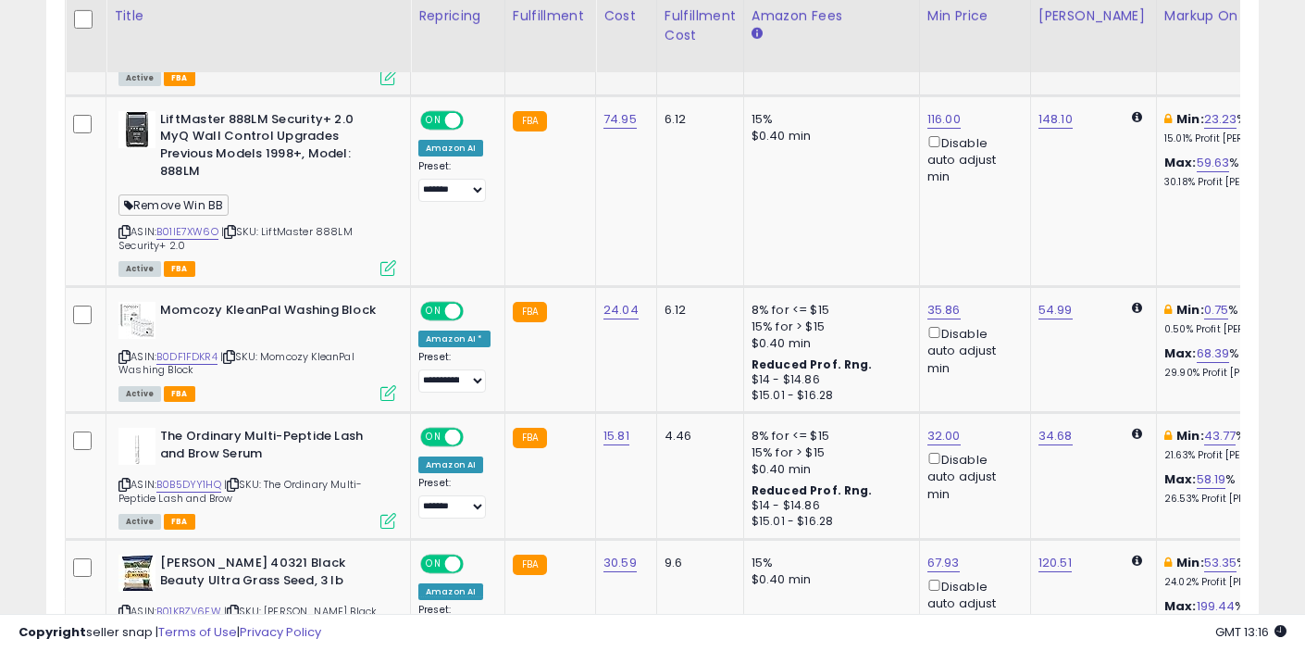
scroll to position [1568, 0]
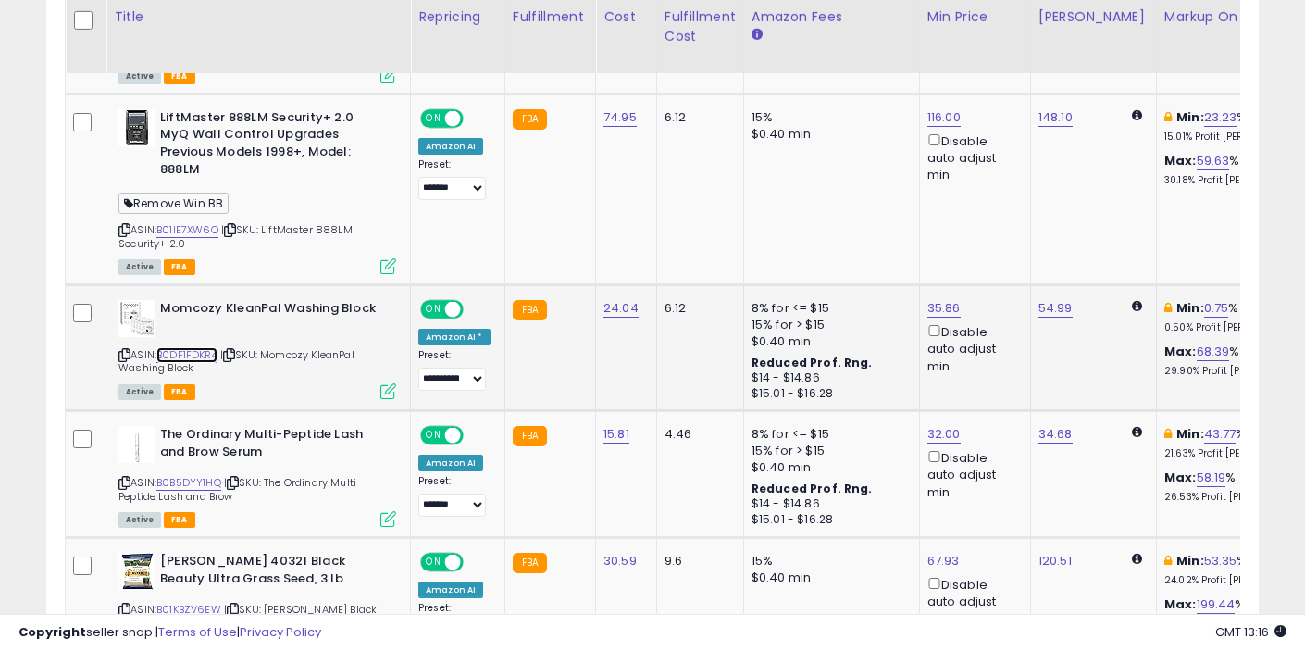
click at [202, 347] on link "B0DF1FDKR4" at bounding box center [186, 355] width 61 height 16
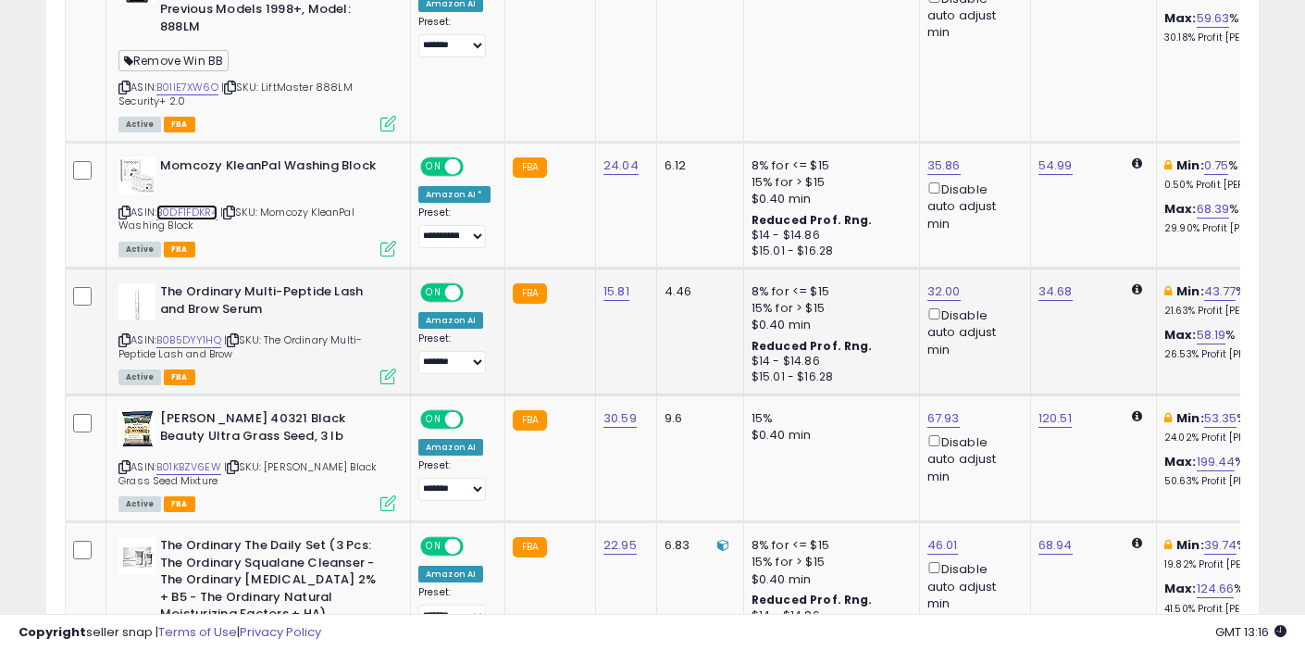
scroll to position [1732, 0]
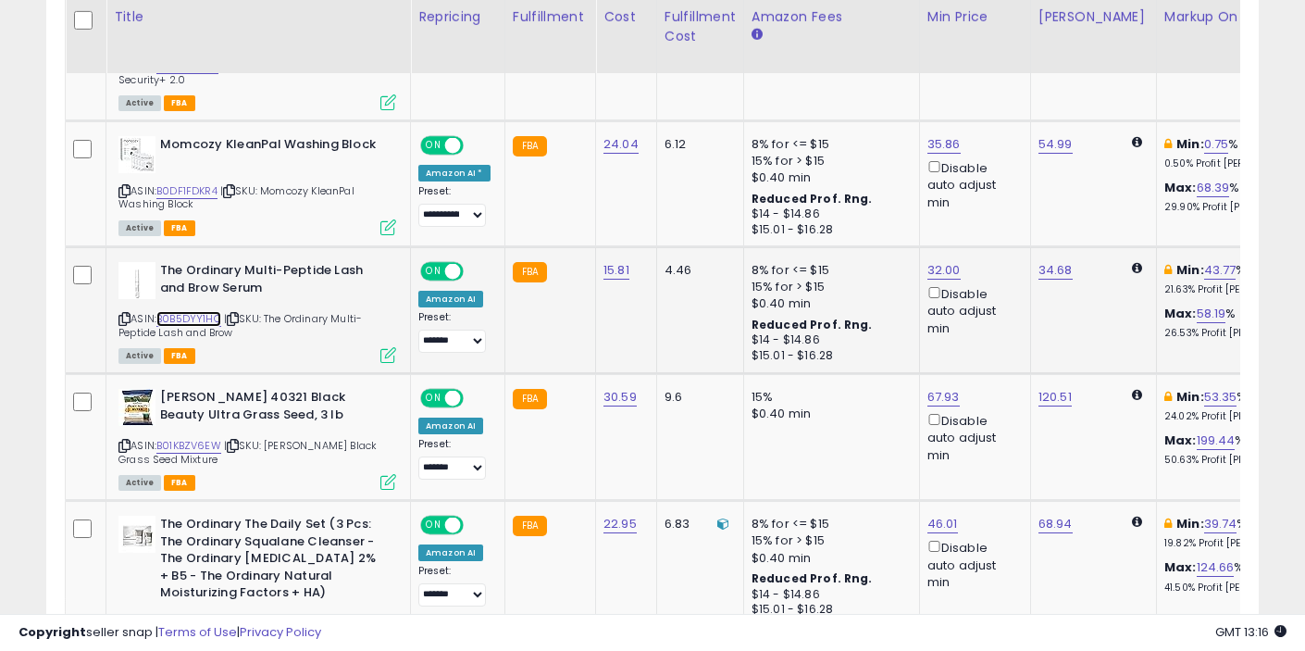
click at [206, 311] on link "B0B5DYY1HQ" at bounding box center [188, 319] width 65 height 16
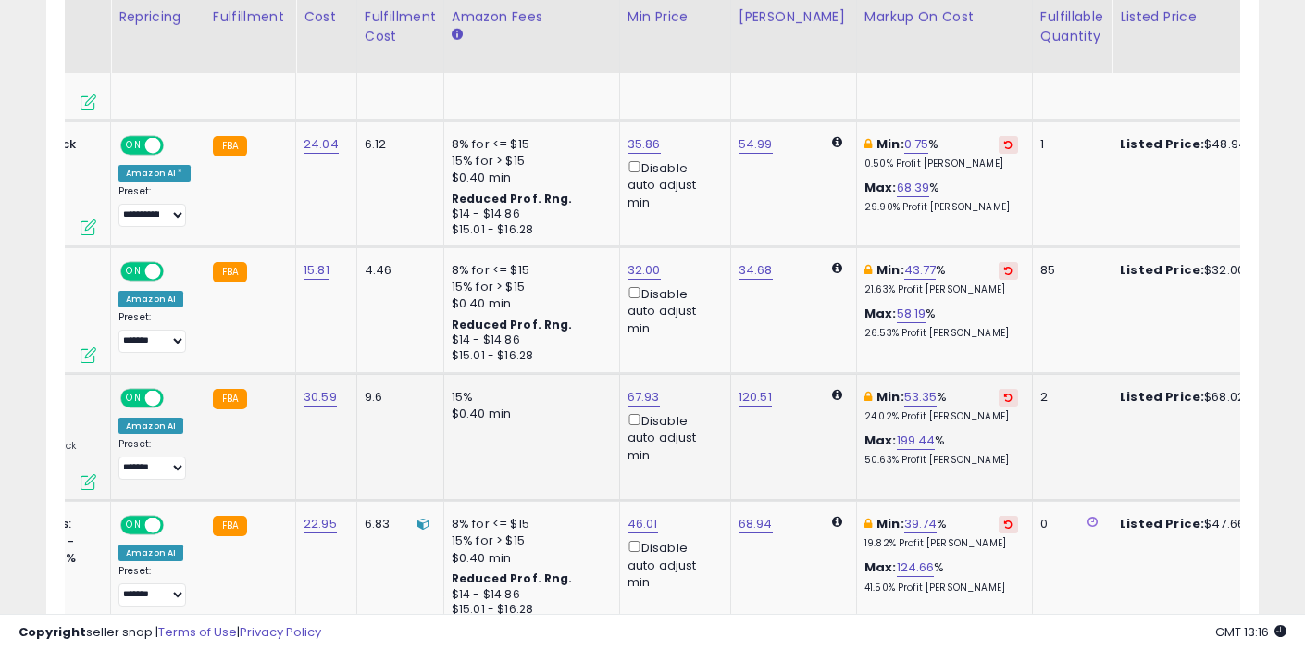
scroll to position [0, 305]
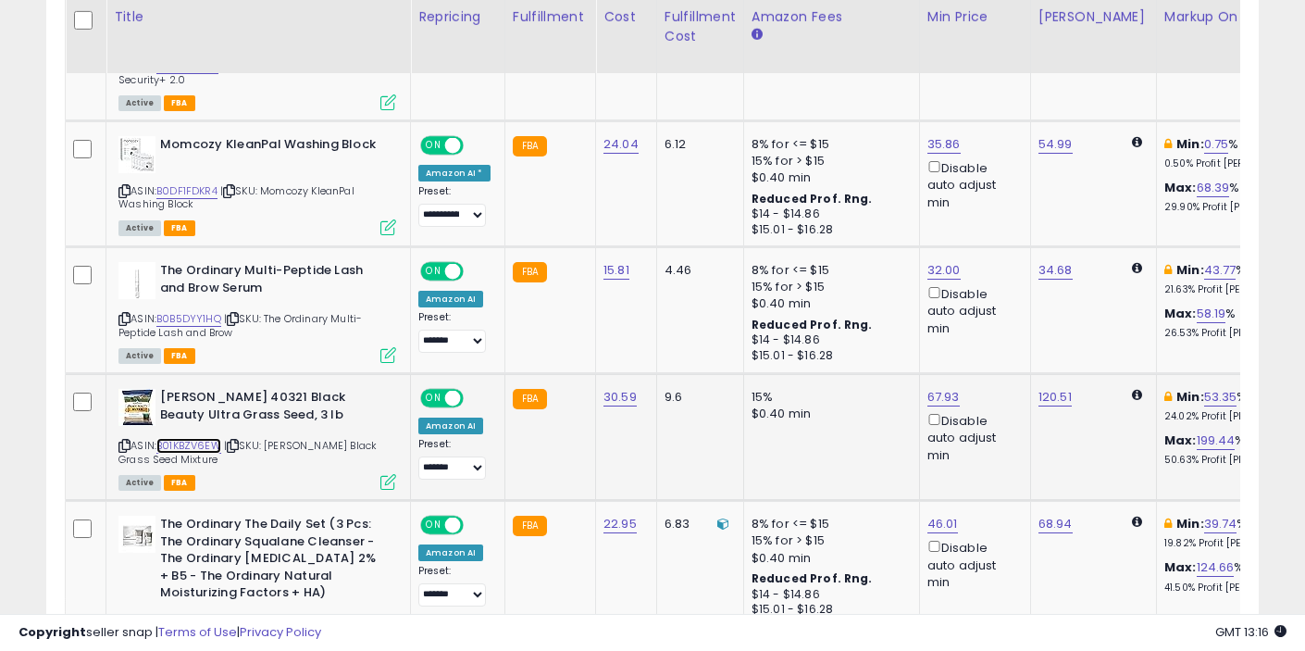
click at [205, 438] on link "B01KBZV6EW" at bounding box center [188, 446] width 65 height 16
click at [939, 388] on link "67.93" at bounding box center [944, 397] width 32 height 19
type input "*****"
click button "submit" at bounding box center [994, 298] width 31 height 28
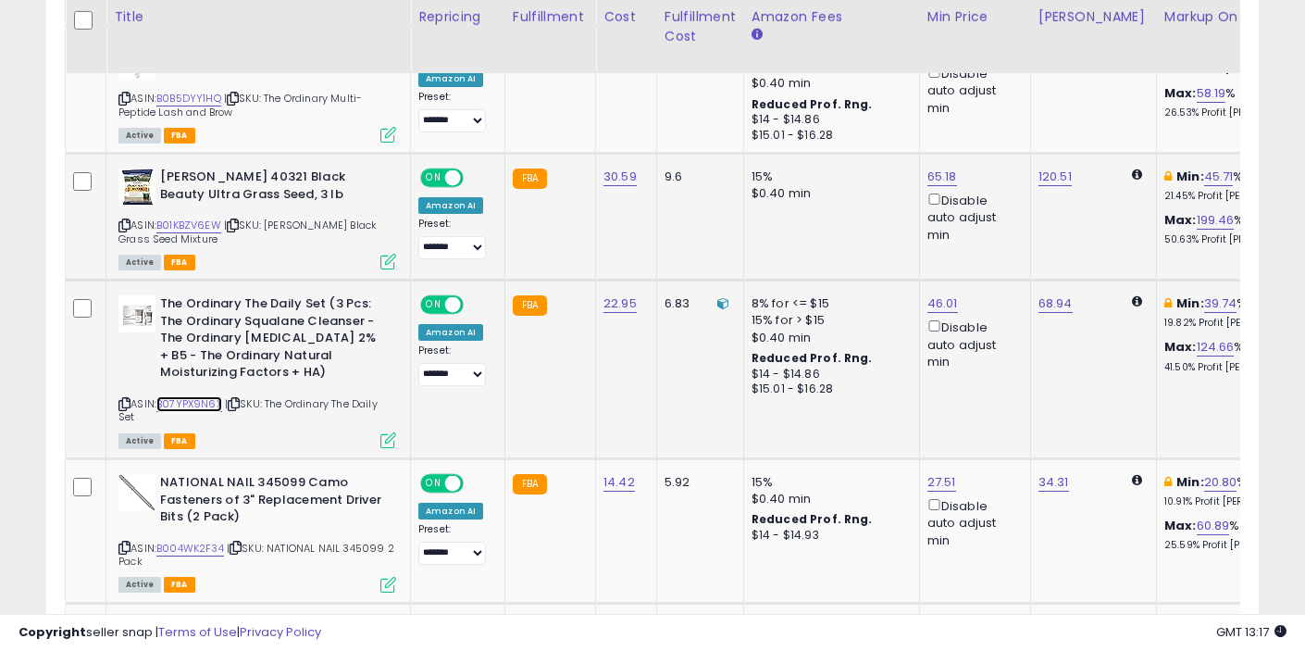
click at [184, 396] on link "B07YPX9N6X" at bounding box center [189, 404] width 66 height 16
click at [193, 396] on link "B07YPX9N6X" at bounding box center [189, 404] width 66 height 16
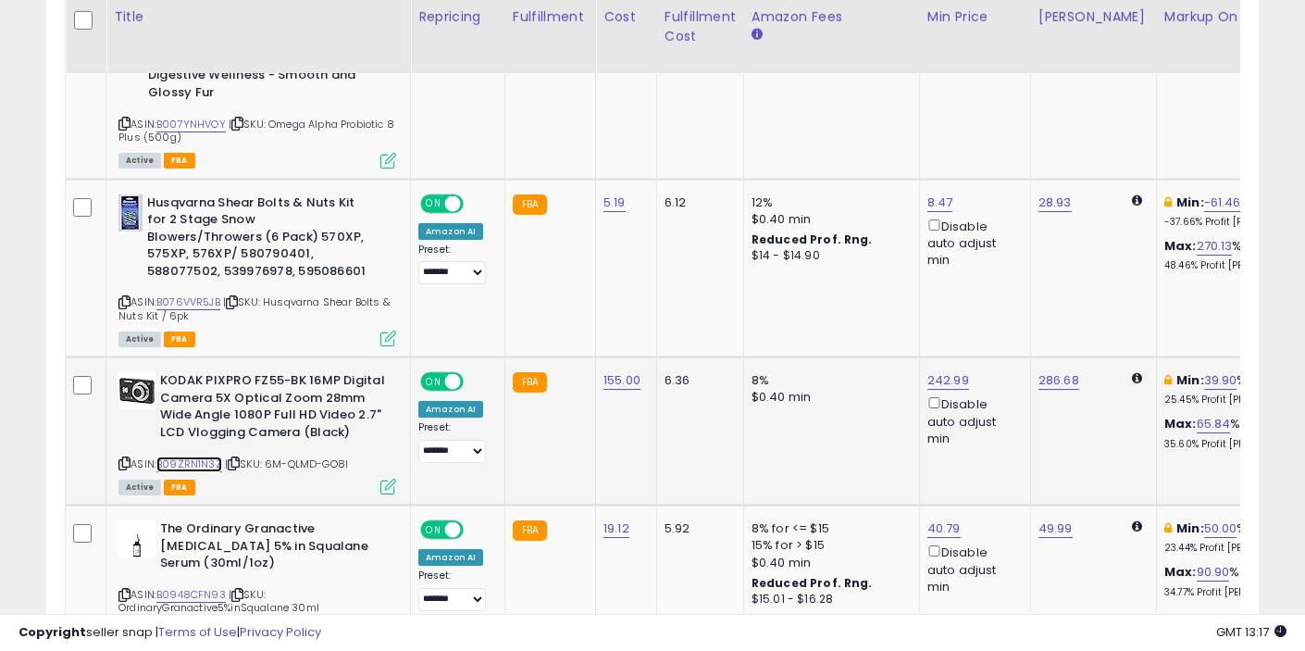
click at [195, 456] on link "B09ZRN1N3Z" at bounding box center [189, 464] width 66 height 16
click at [929, 371] on link "242.99" at bounding box center [949, 380] width 42 height 19
type input "******"
click button "submit" at bounding box center [997, 282] width 31 height 28
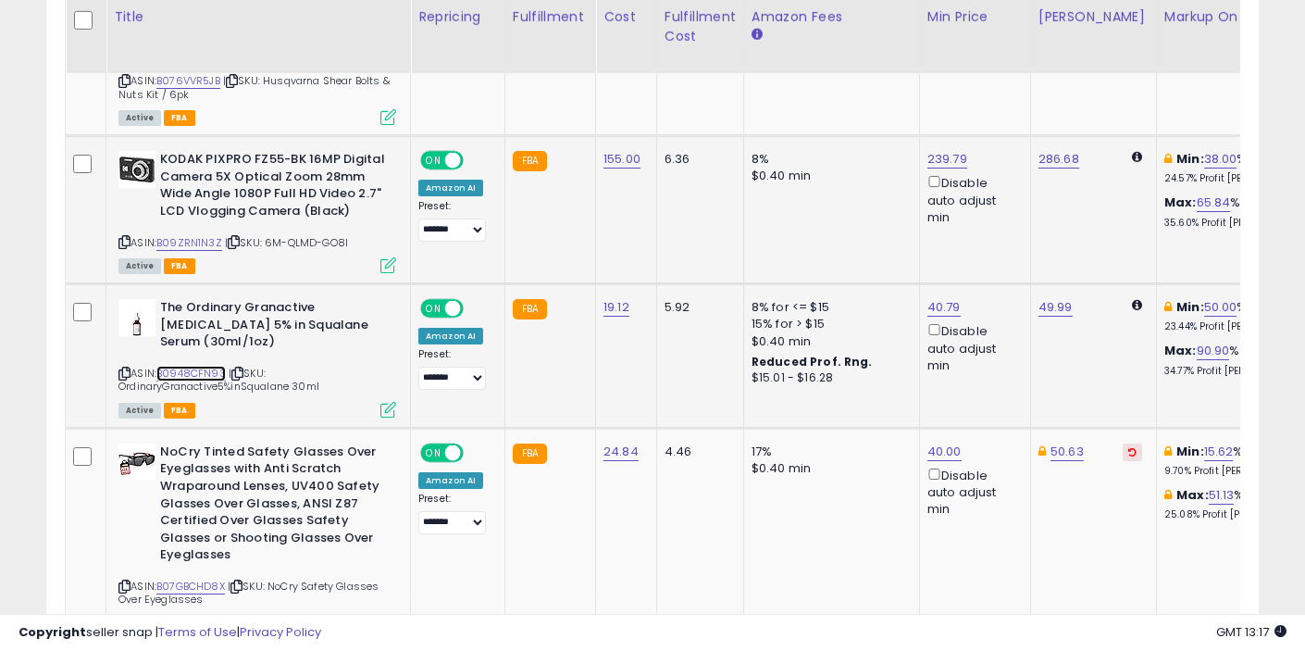
click at [194, 366] on link "B0948CFN93" at bounding box center [190, 374] width 69 height 16
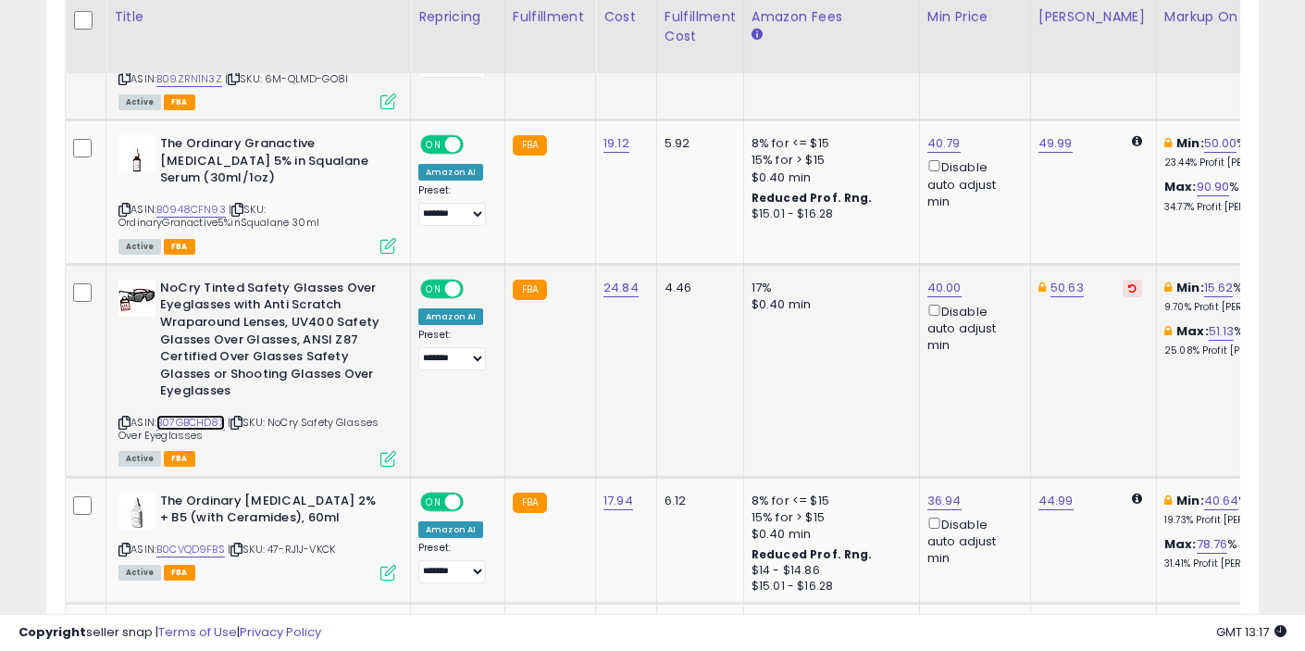
click at [190, 415] on link "B07GBCHD8X" at bounding box center [190, 423] width 69 height 16
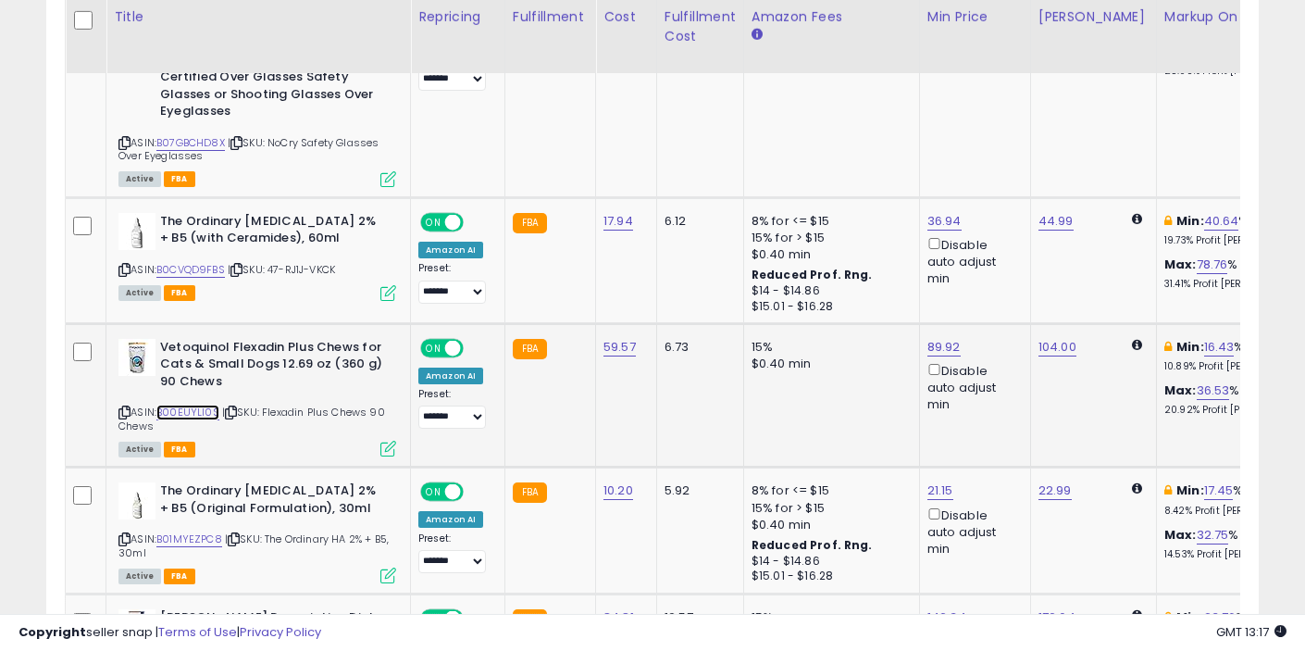
click at [196, 405] on link "B00EUYLI0S" at bounding box center [187, 413] width 63 height 16
click at [200, 262] on link "B0CVQD9FBS" at bounding box center [190, 270] width 69 height 16
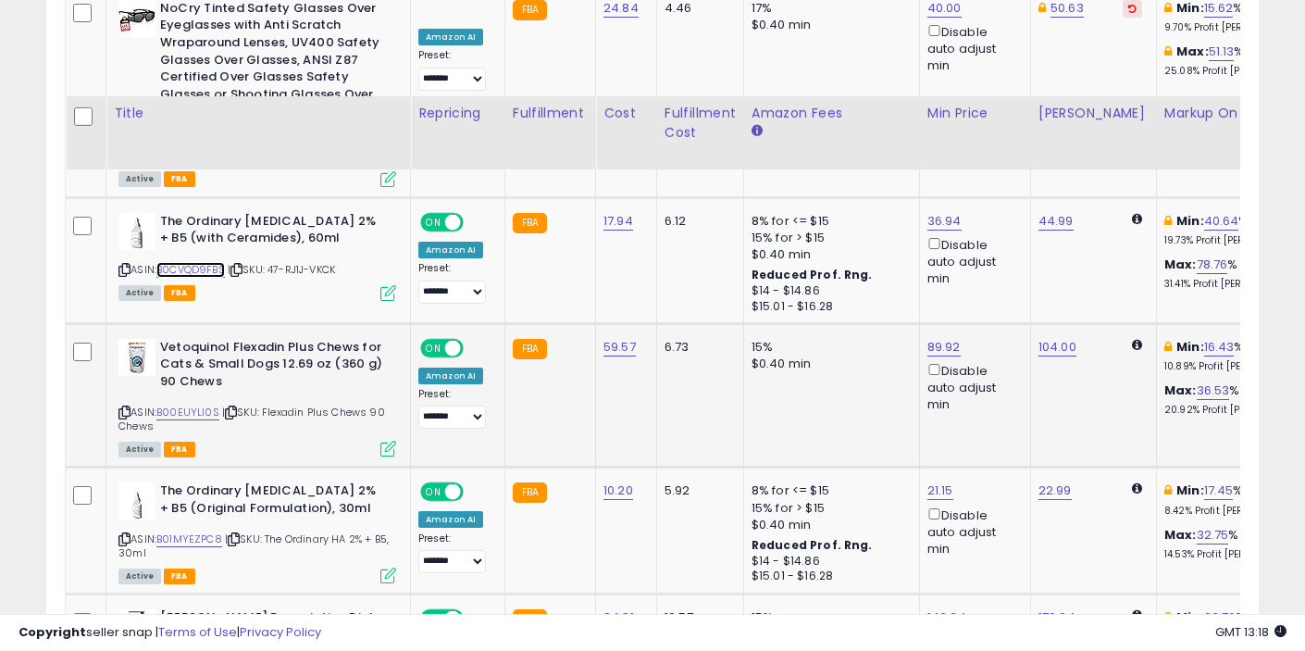
scroll to position [3414, 0]
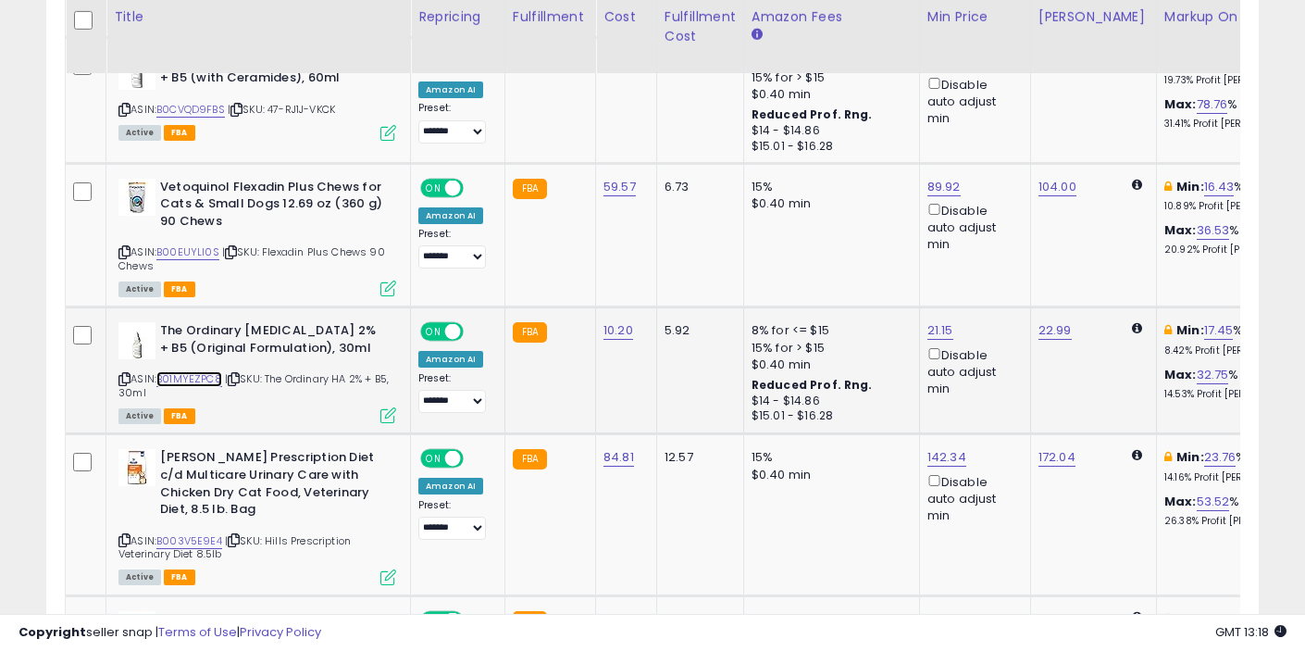
click at [198, 371] on link "B01MYEZPC8" at bounding box center [189, 379] width 66 height 16
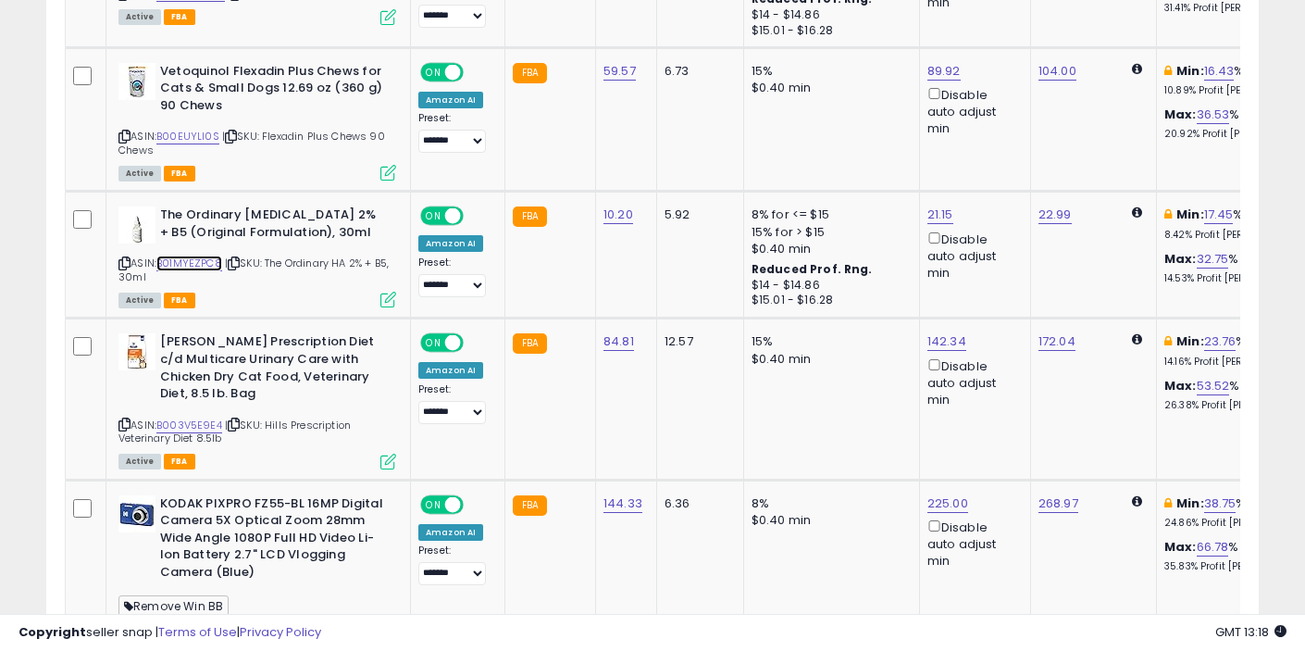
scroll to position [3551, 0]
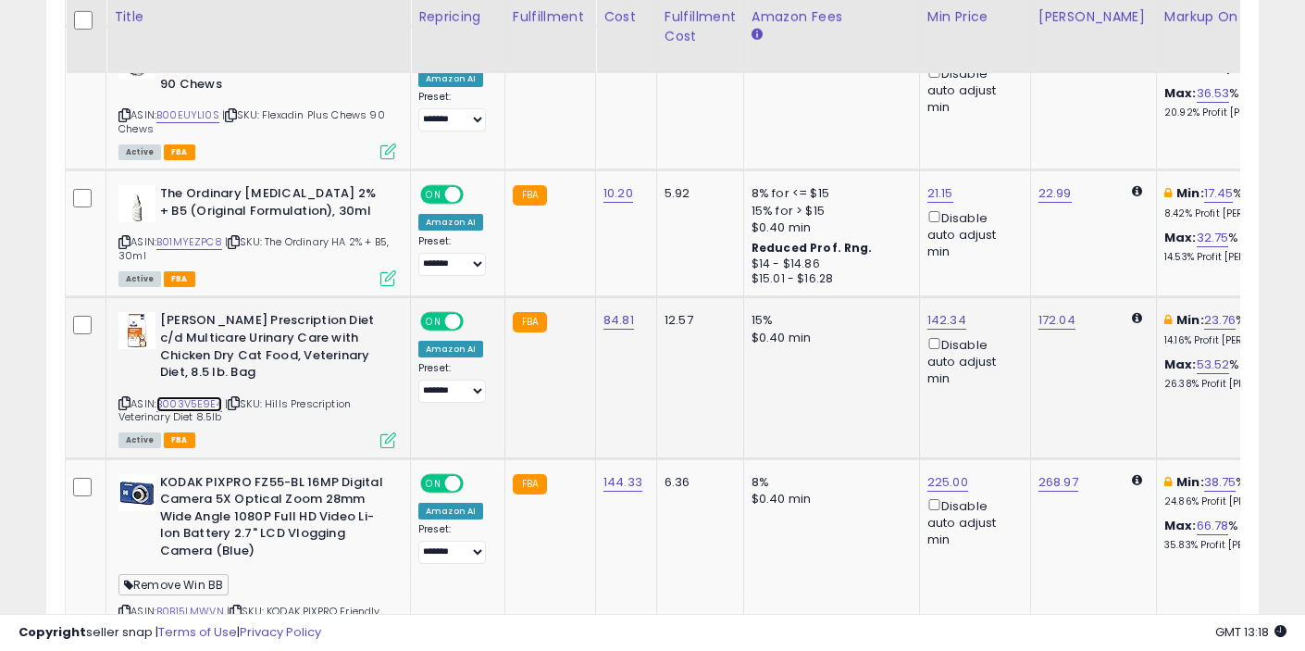
click at [193, 396] on link "B003V5E9E4" at bounding box center [189, 404] width 66 height 16
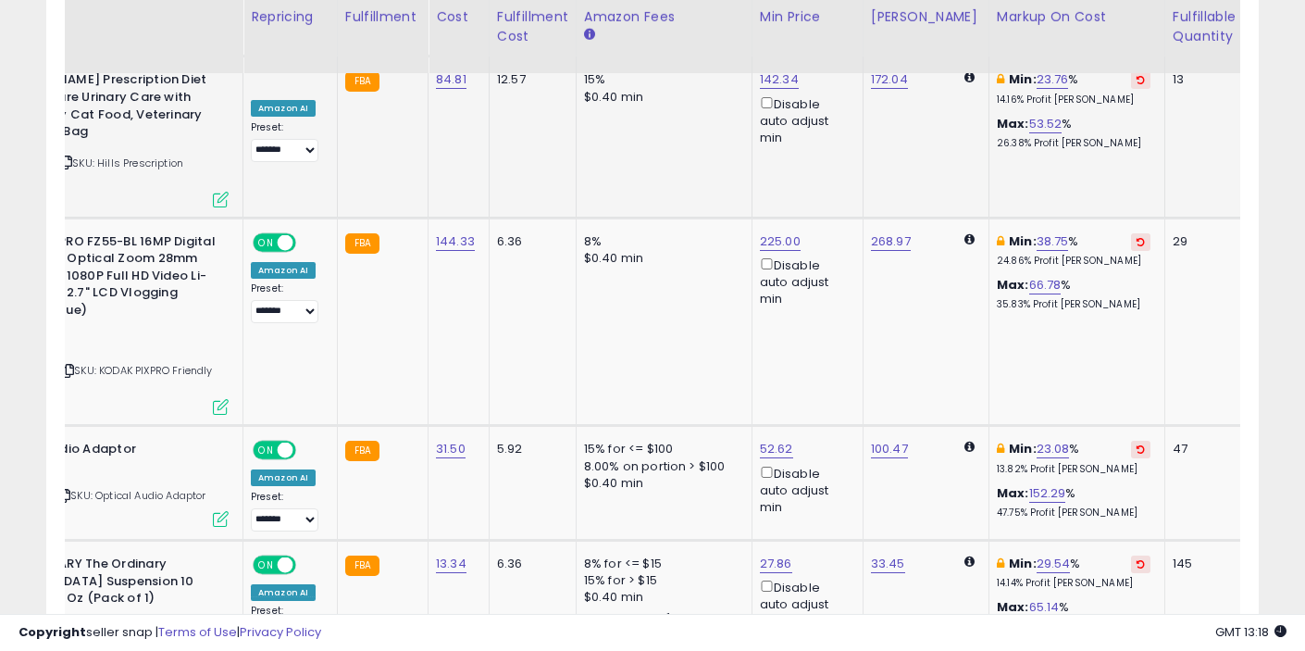
scroll to position [0, 0]
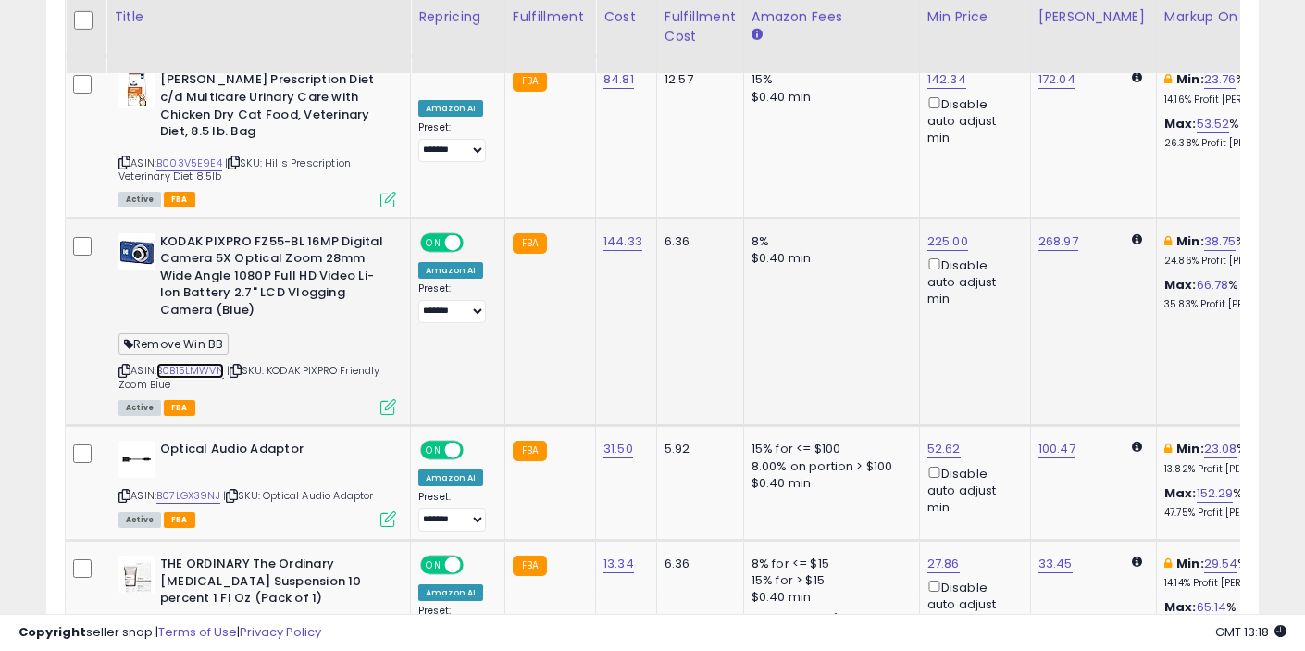
click at [203, 363] on link "B0B15LMWVN" at bounding box center [190, 371] width 68 height 16
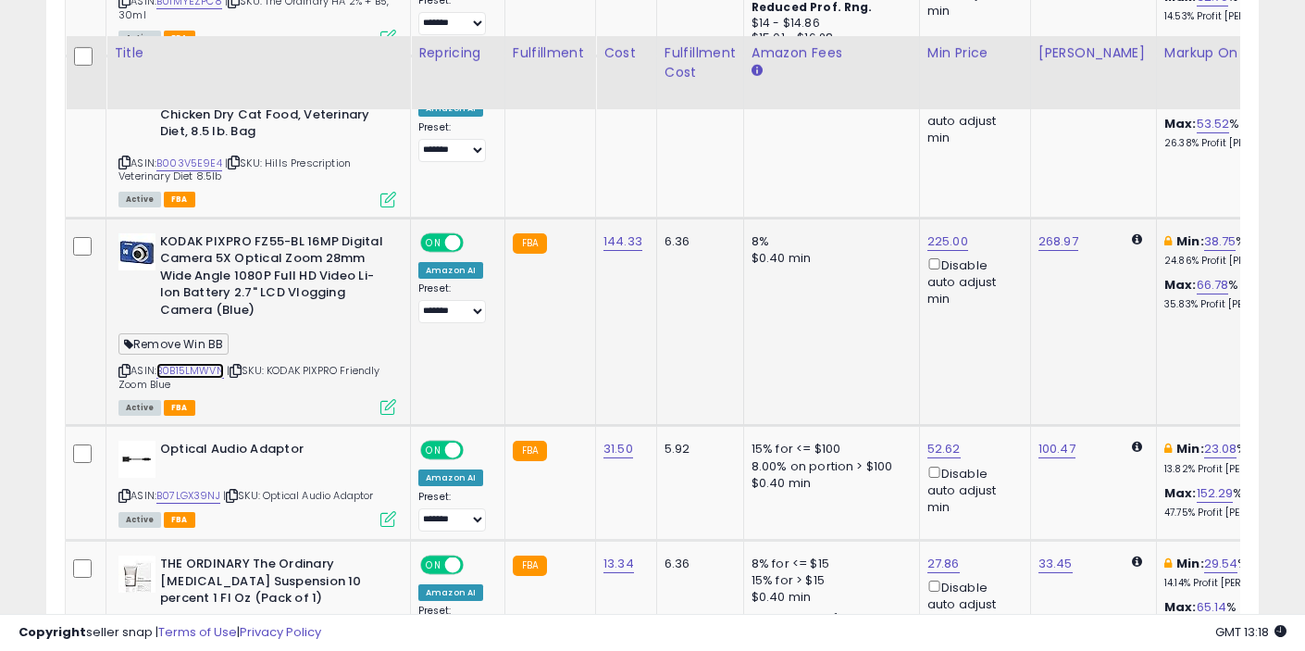
scroll to position [3920, 0]
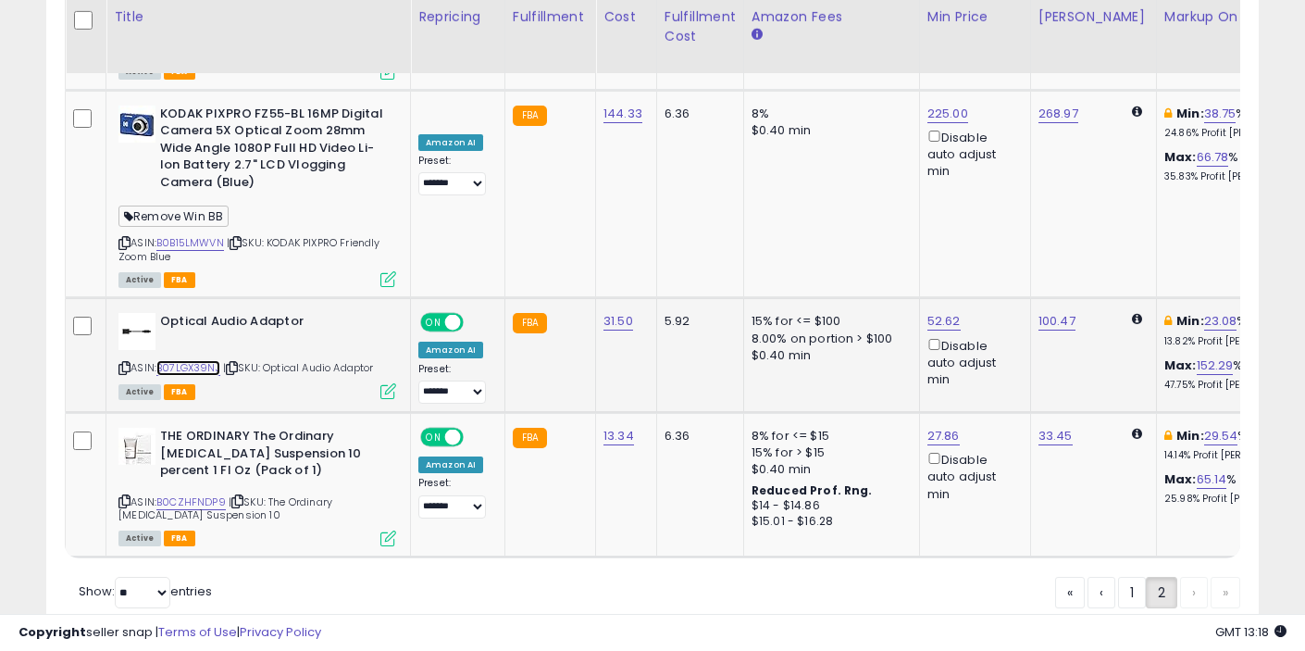
click at [206, 360] on link "B07LGX39NJ" at bounding box center [188, 368] width 64 height 16
click at [200, 494] on link "B0CZHFNDP9" at bounding box center [190, 502] width 69 height 16
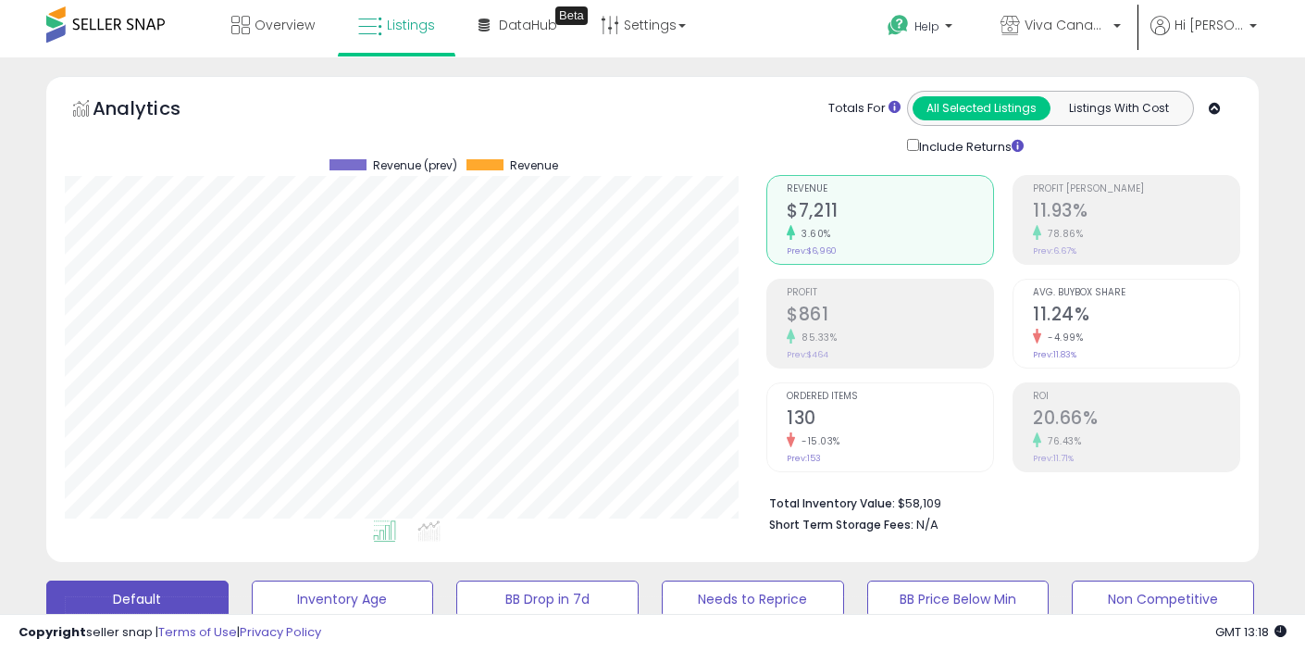
scroll to position [0, 0]
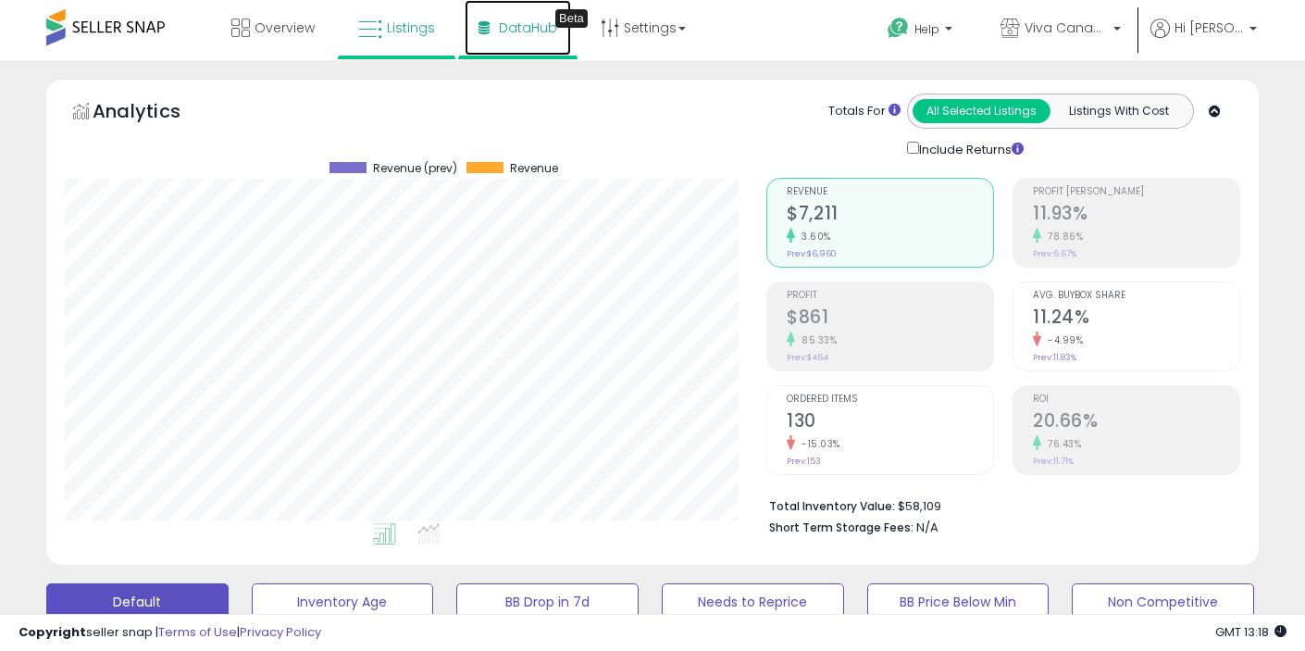
click at [513, 31] on span "DataHub" at bounding box center [528, 28] width 58 height 19
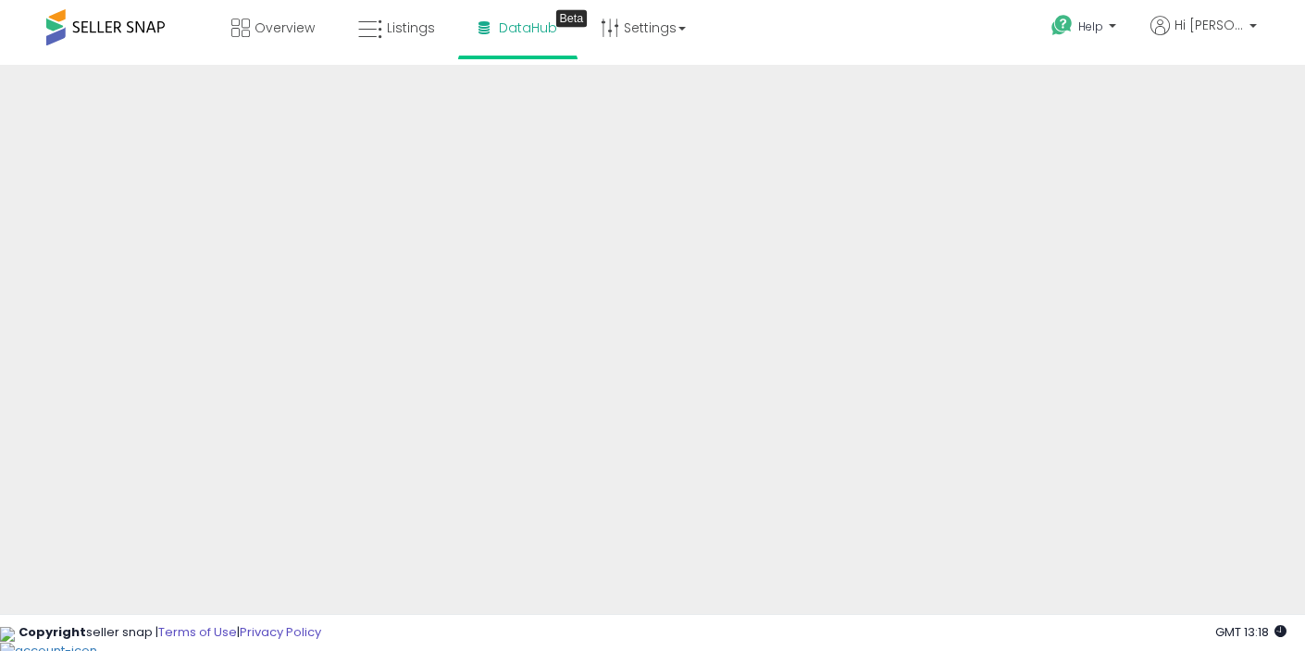
click at [968, 44] on div "Help Contact Support Search Knowledge Hub Request a Feature Hi Aman" at bounding box center [1062, 39] width 430 height 79
click at [775, 24] on div "Overview Listings Beta" at bounding box center [416, 39] width 861 height 79
